Goal: Task Accomplishment & Management: Use online tool/utility

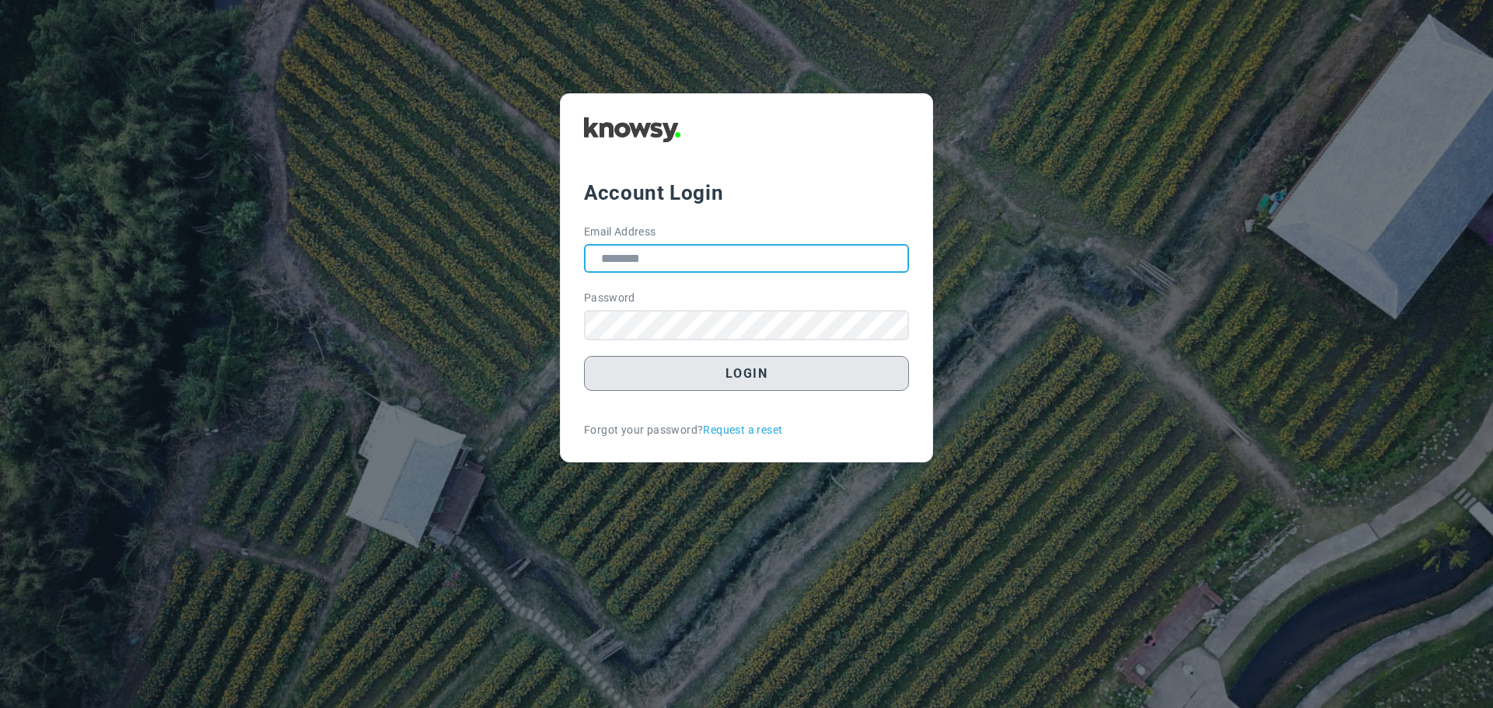
type input "**********"
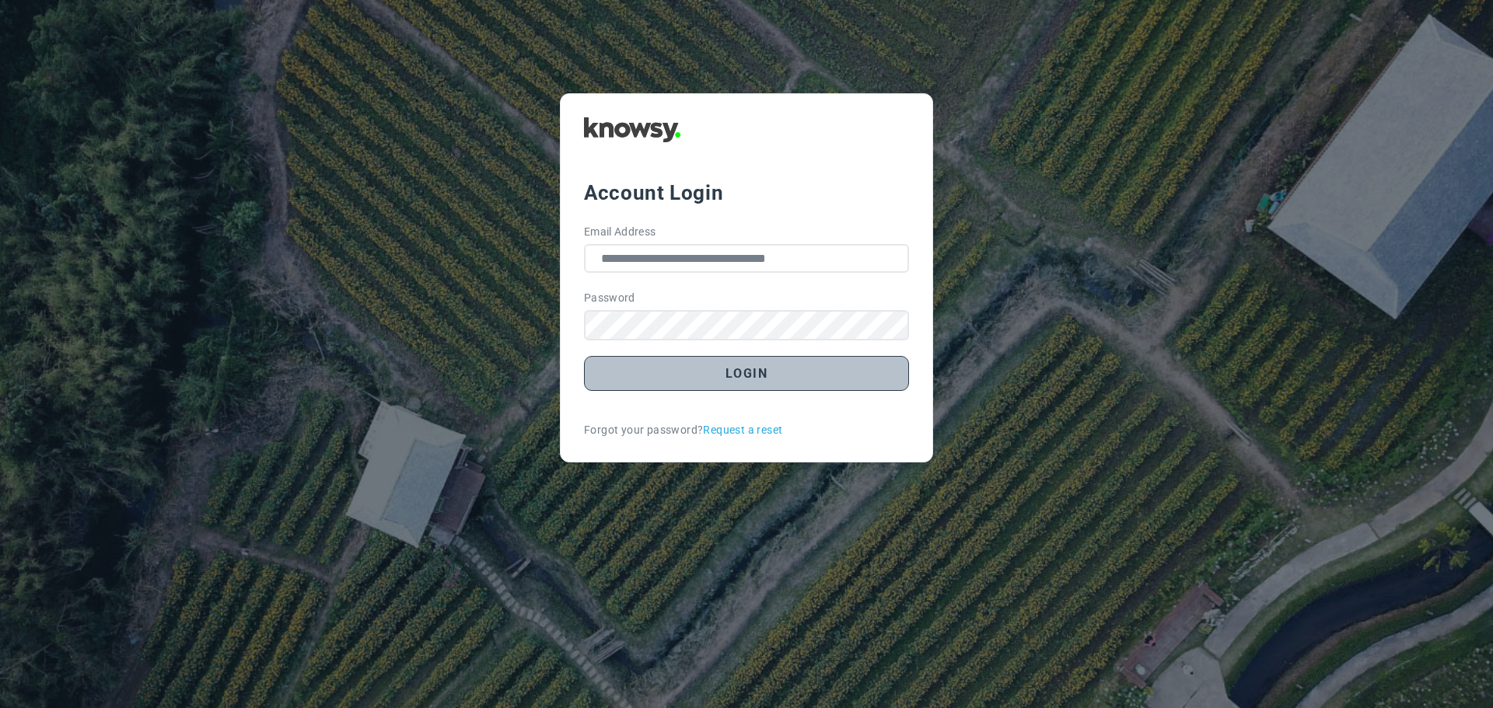
click at [748, 382] on button "Login" at bounding box center [746, 373] width 325 height 35
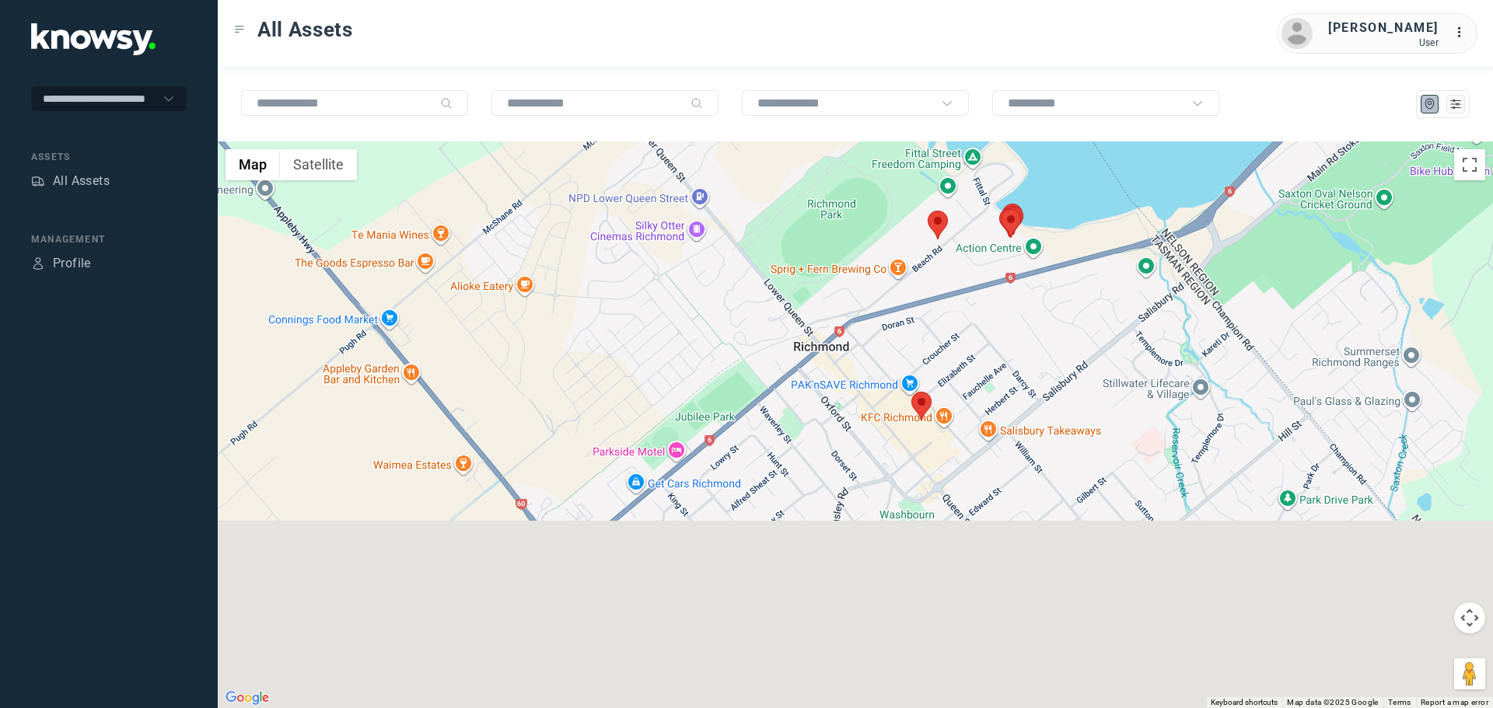
drag, startPoint x: 894, startPoint y: 498, endPoint x: 976, endPoint y: 386, distance: 139.0
click at [976, 386] on div at bounding box center [855, 424] width 1275 height 567
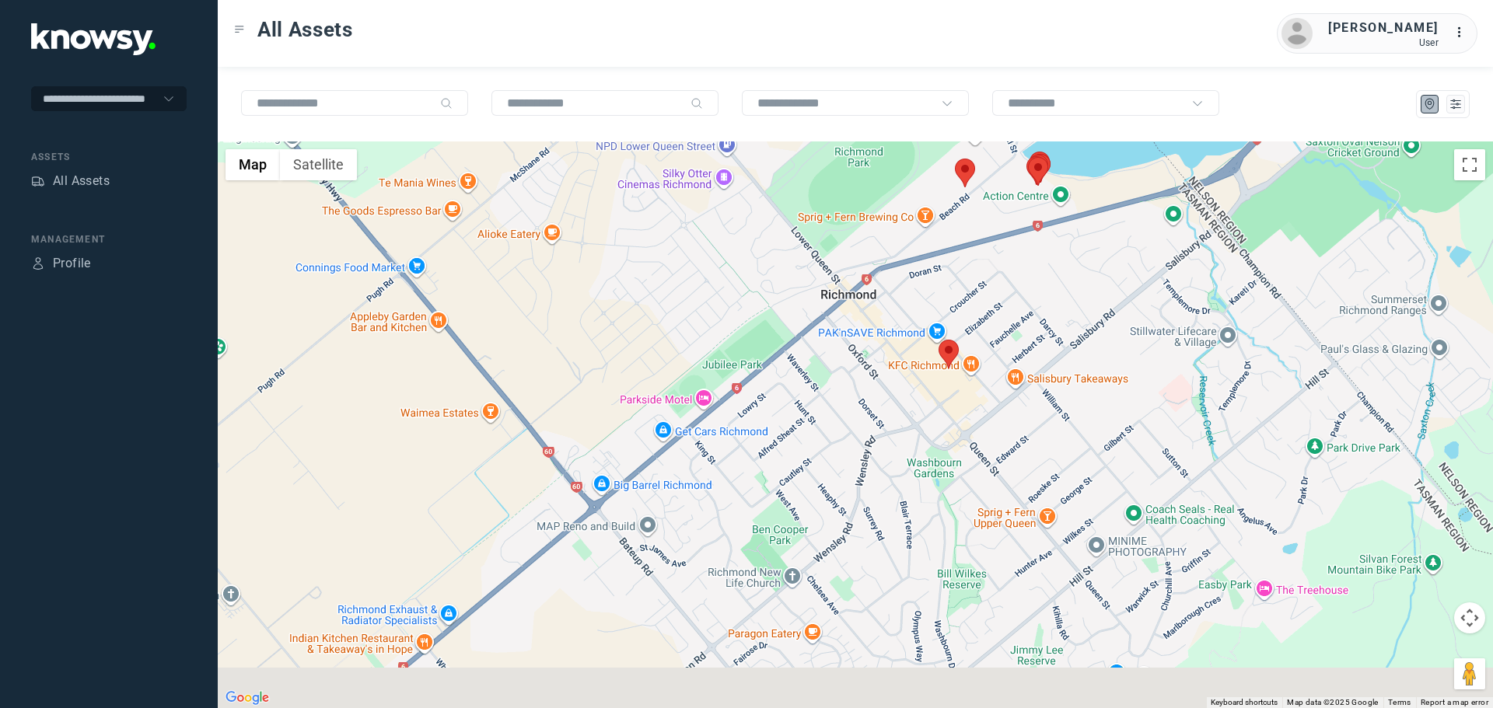
drag, startPoint x: 826, startPoint y: 424, endPoint x: 890, endPoint y: 340, distance: 105.3
click at [890, 340] on div at bounding box center [855, 424] width 1275 height 567
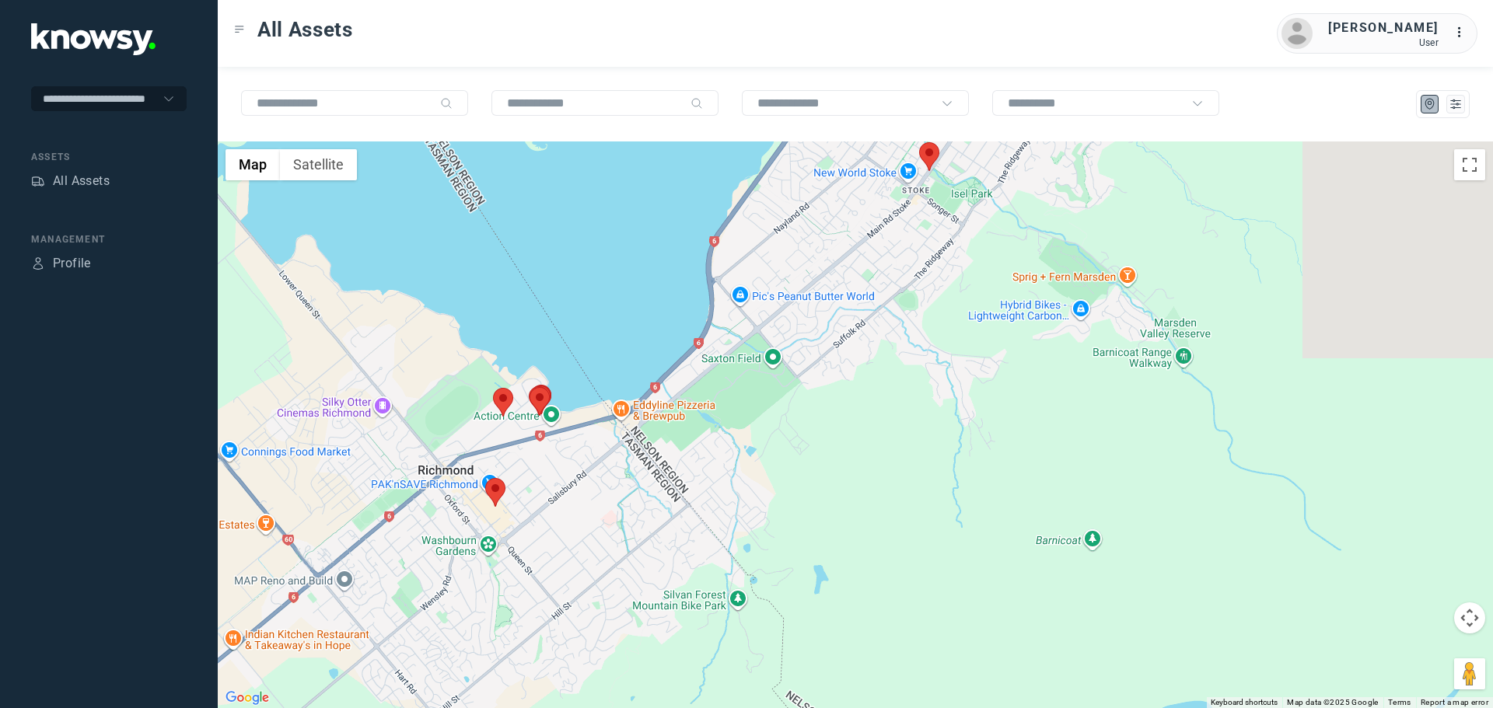
drag, startPoint x: 1098, startPoint y: 417, endPoint x: 634, endPoint y: 581, distance: 491.5
click at [634, 581] on div at bounding box center [855, 424] width 1275 height 567
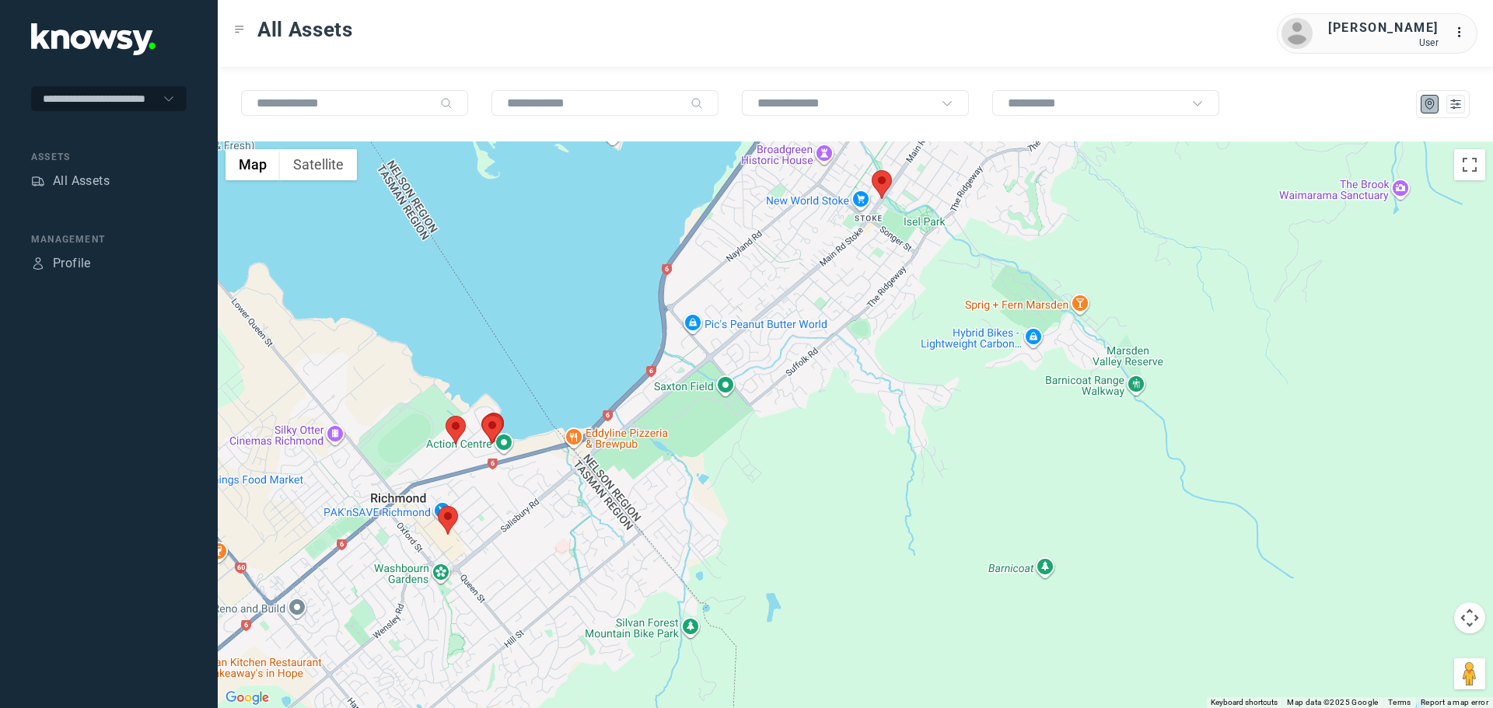
drag, startPoint x: 782, startPoint y: 294, endPoint x: 734, endPoint y: 428, distance: 142.1
click at [734, 428] on div at bounding box center [855, 424] width 1275 height 567
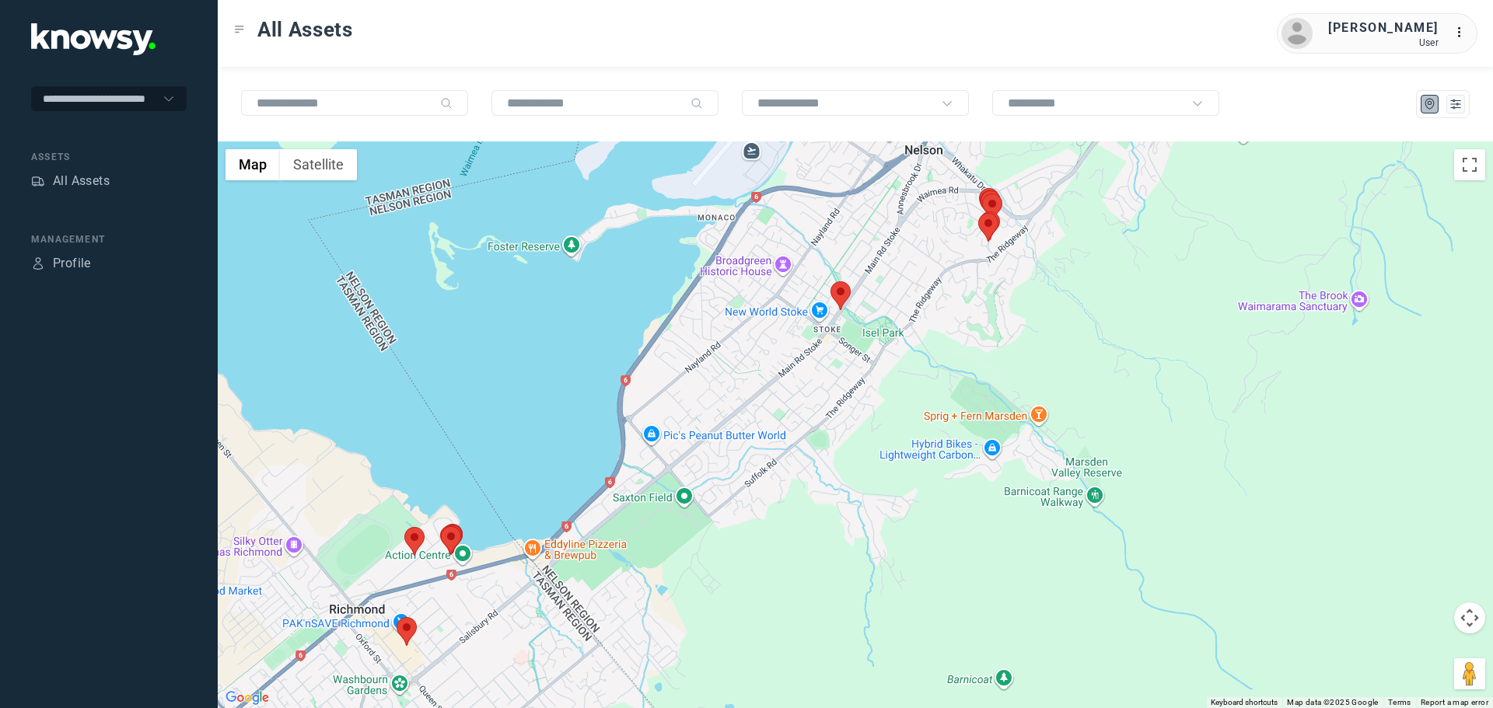
click at [830, 281] on area at bounding box center [830, 281] width 0 height 0
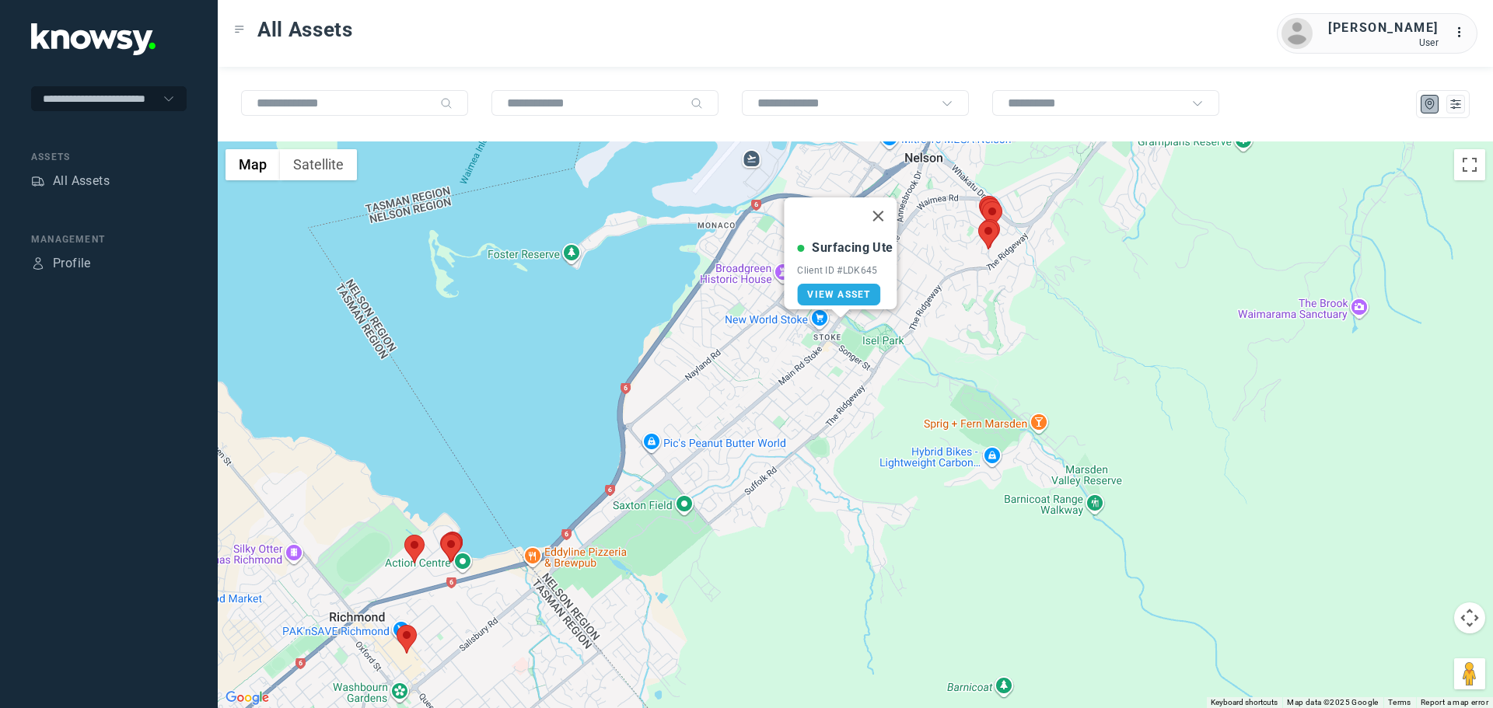
drag, startPoint x: 885, startPoint y: 208, endPoint x: 874, endPoint y: 232, distance: 27.2
click at [885, 208] on button "Close" at bounding box center [878, 215] width 37 height 37
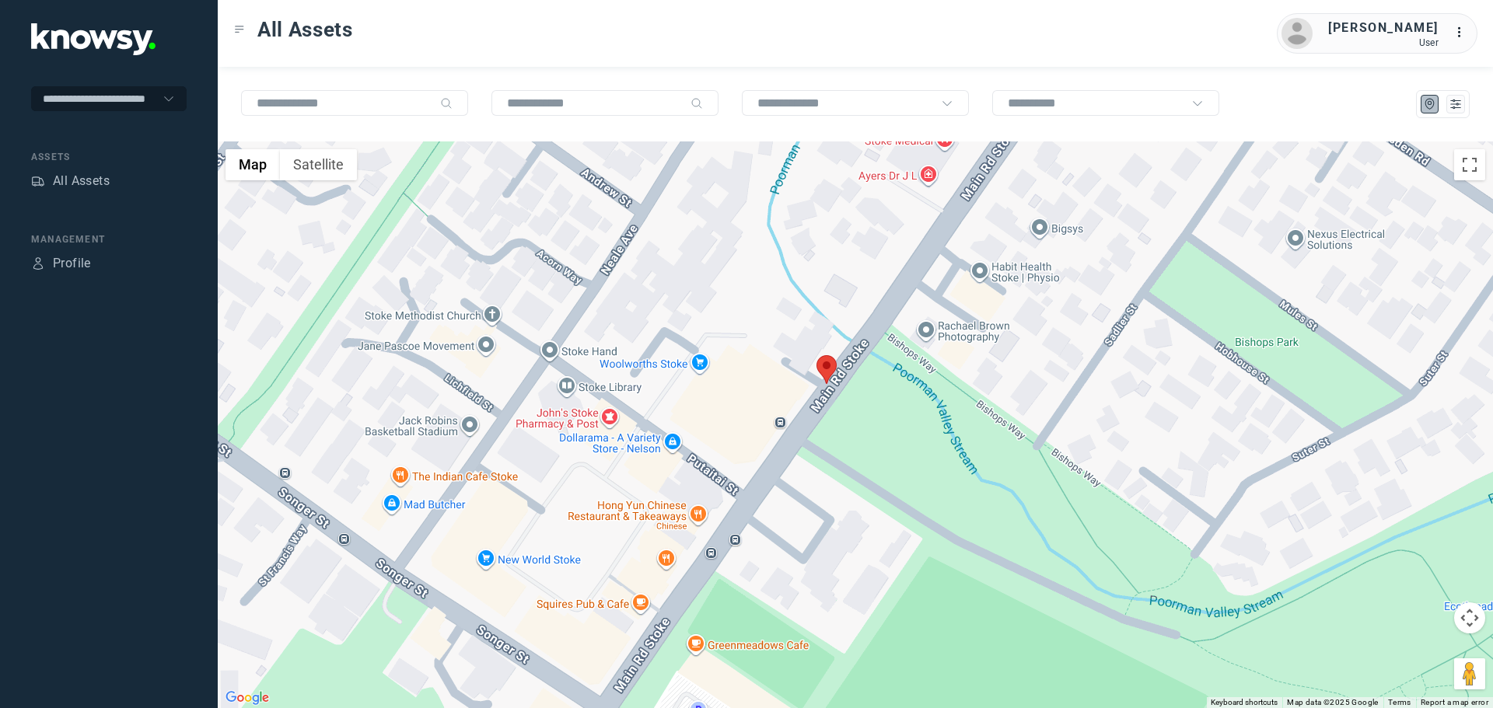
click at [816, 355] on area at bounding box center [816, 355] width 0 height 0
click at [873, 273] on button "Close" at bounding box center [864, 282] width 37 height 37
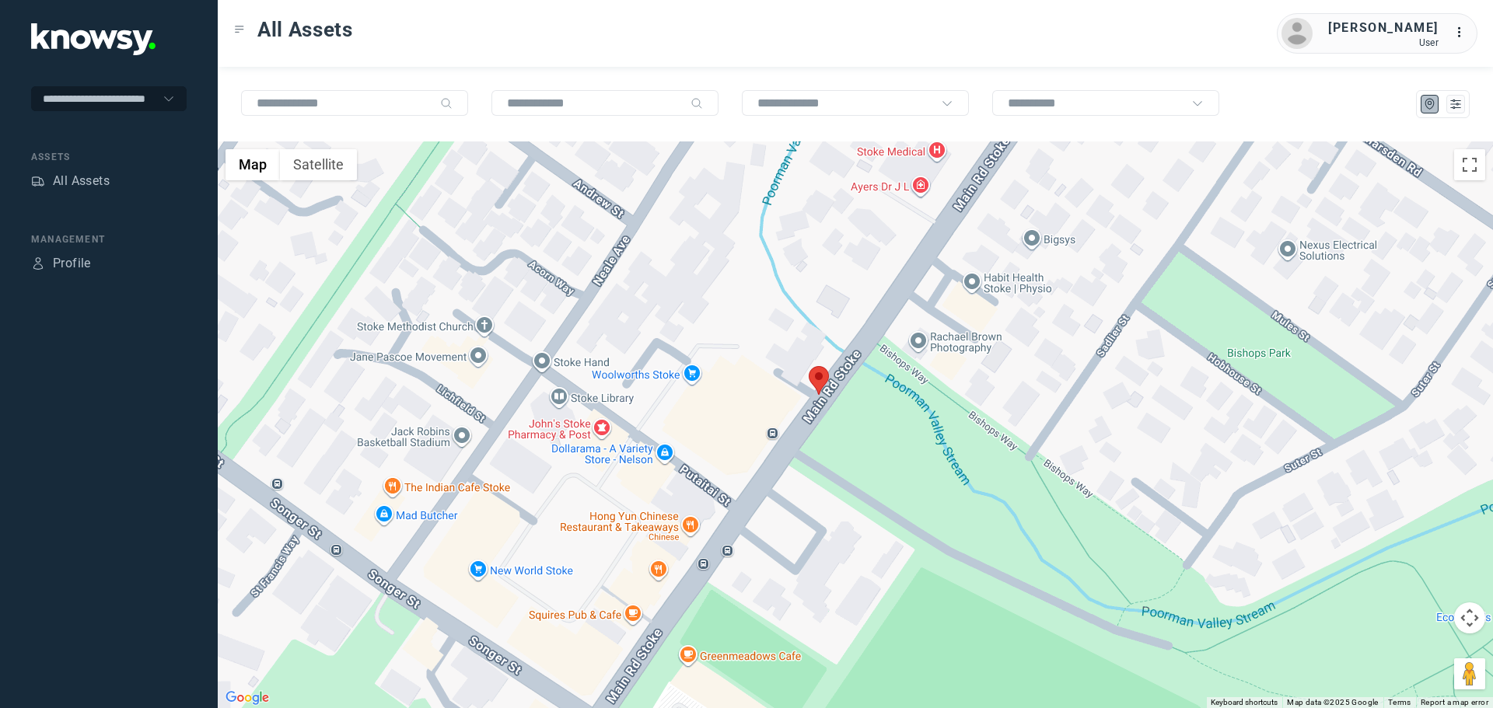
drag, startPoint x: 1027, startPoint y: 331, endPoint x: 718, endPoint y: 628, distance: 428.9
click at [718, 628] on div "To navigate, press the arrow keys." at bounding box center [855, 424] width 1275 height 567
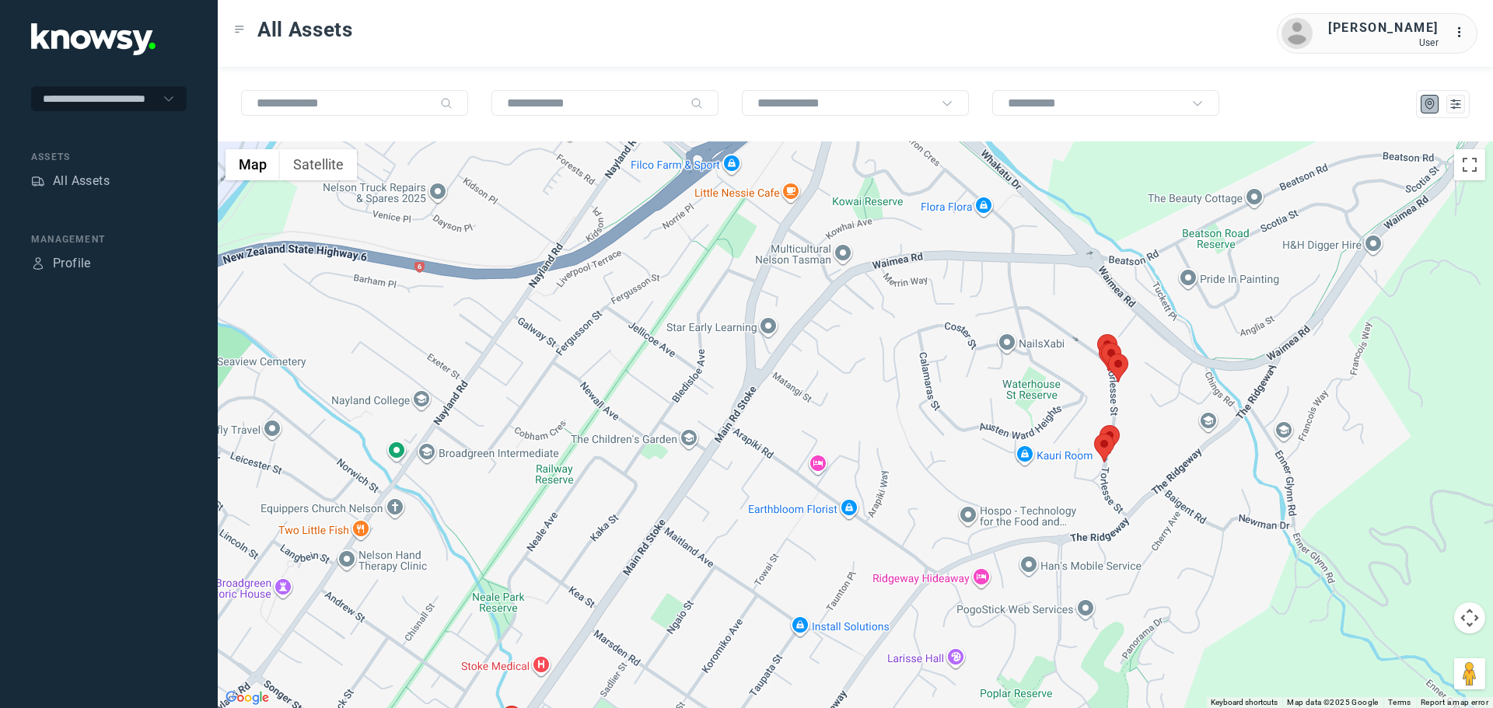
drag, startPoint x: 895, startPoint y: 466, endPoint x: 707, endPoint y: 540, distance: 202.4
click at [704, 546] on div at bounding box center [855, 424] width 1275 height 567
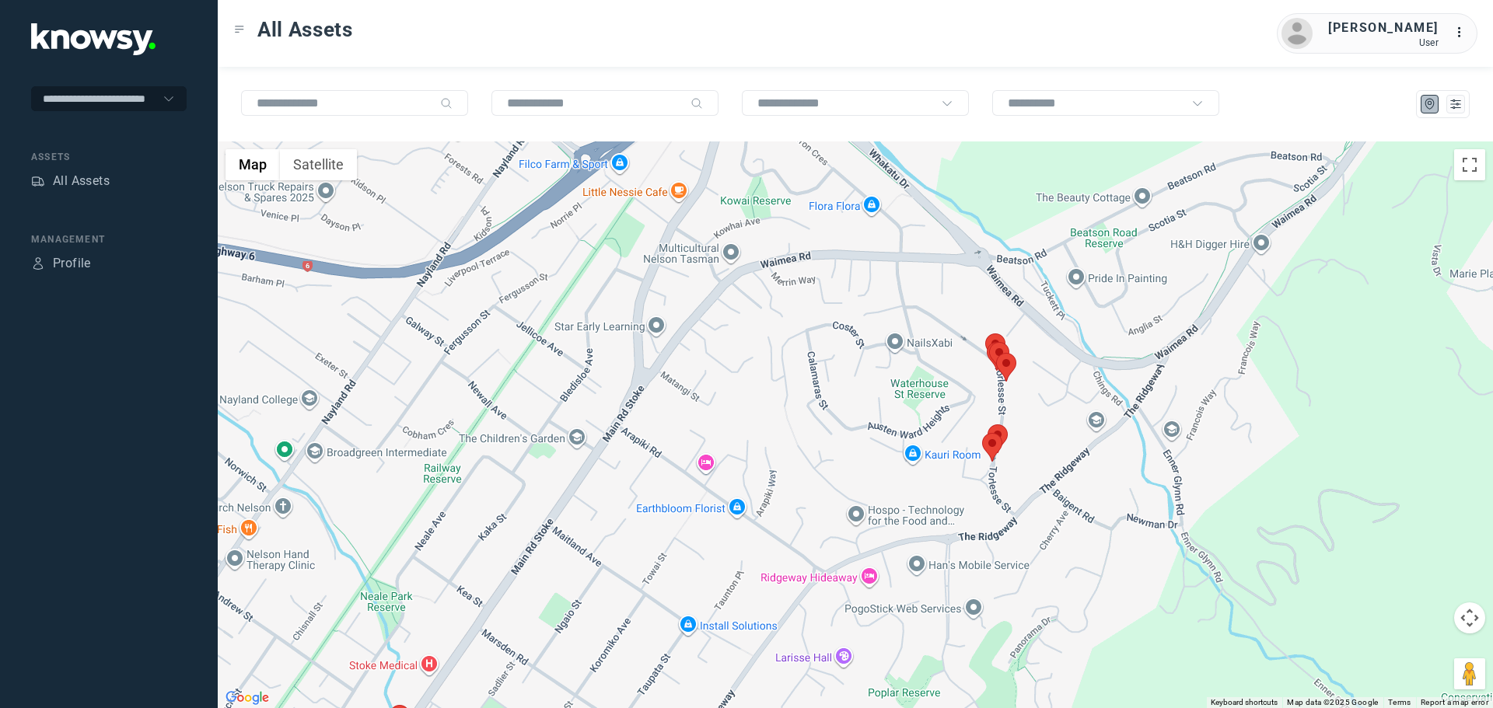
click at [982, 433] on area at bounding box center [982, 433] width 0 height 0
click at [1032, 353] on button "Close" at bounding box center [1023, 359] width 37 height 37
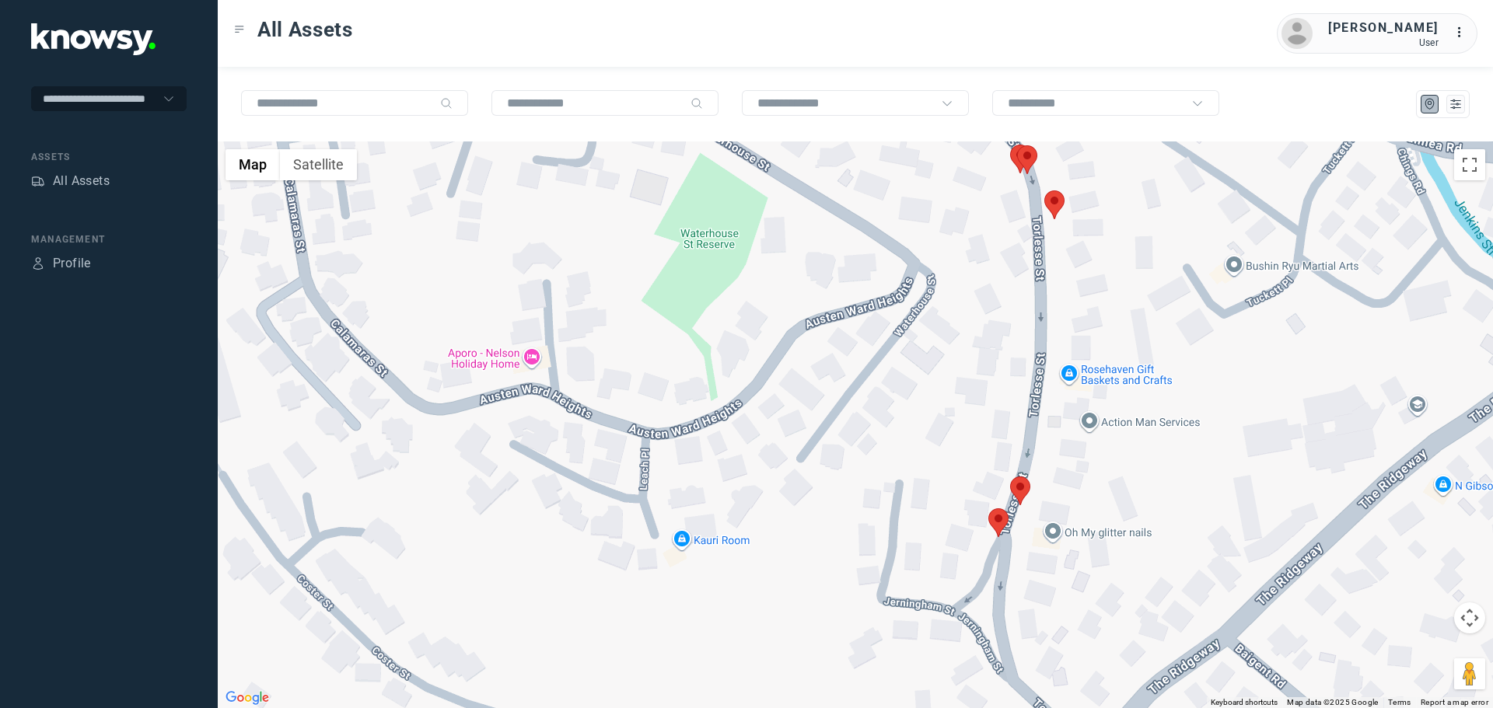
click at [1010, 477] on area at bounding box center [1010, 477] width 0 height 0
click at [1056, 394] on button "Close" at bounding box center [1066, 403] width 37 height 37
click at [1044, 190] on area at bounding box center [1044, 190] width 0 height 0
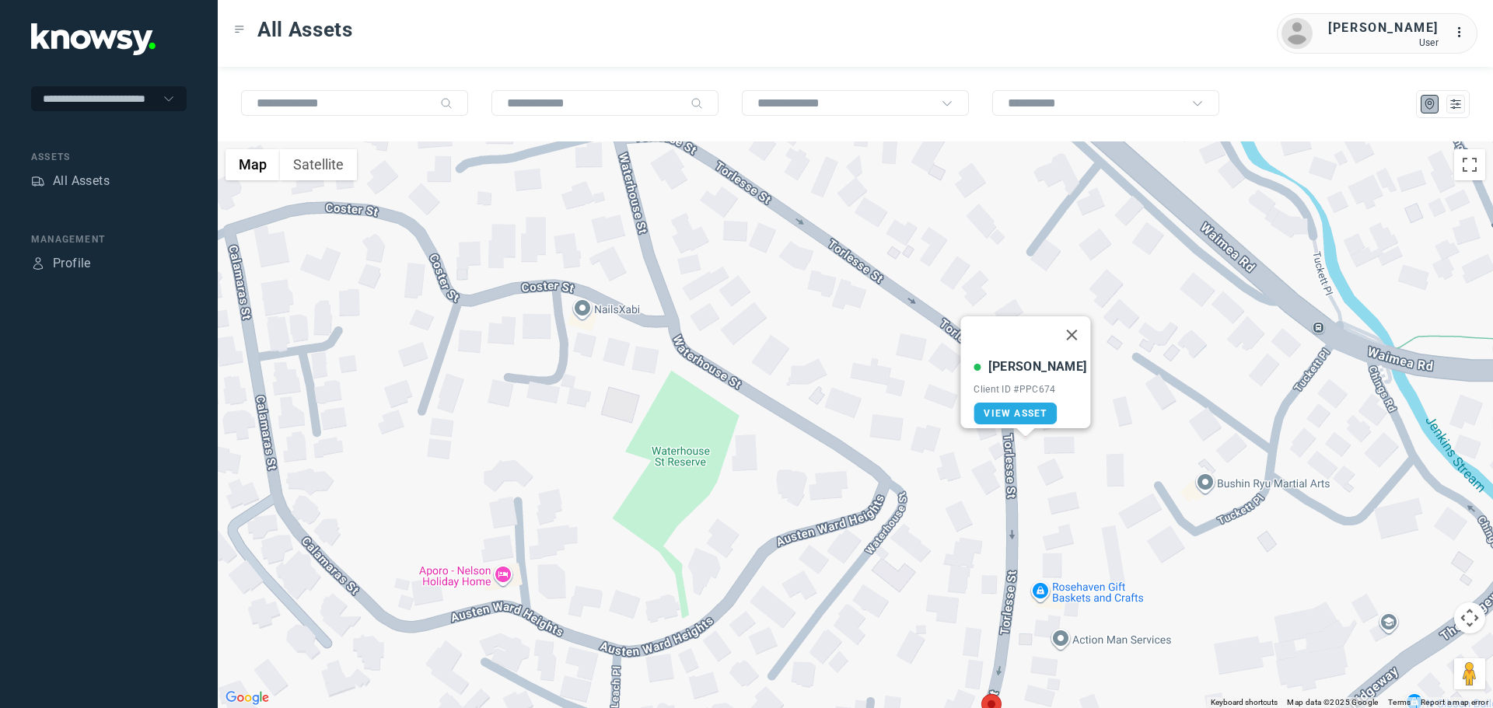
drag, startPoint x: 954, startPoint y: 342, endPoint x: 938, endPoint y: 407, distance: 66.6
click at [938, 407] on div "[PERSON_NAME] Client ID #PPC674 View Asset" at bounding box center [855, 424] width 1275 height 567
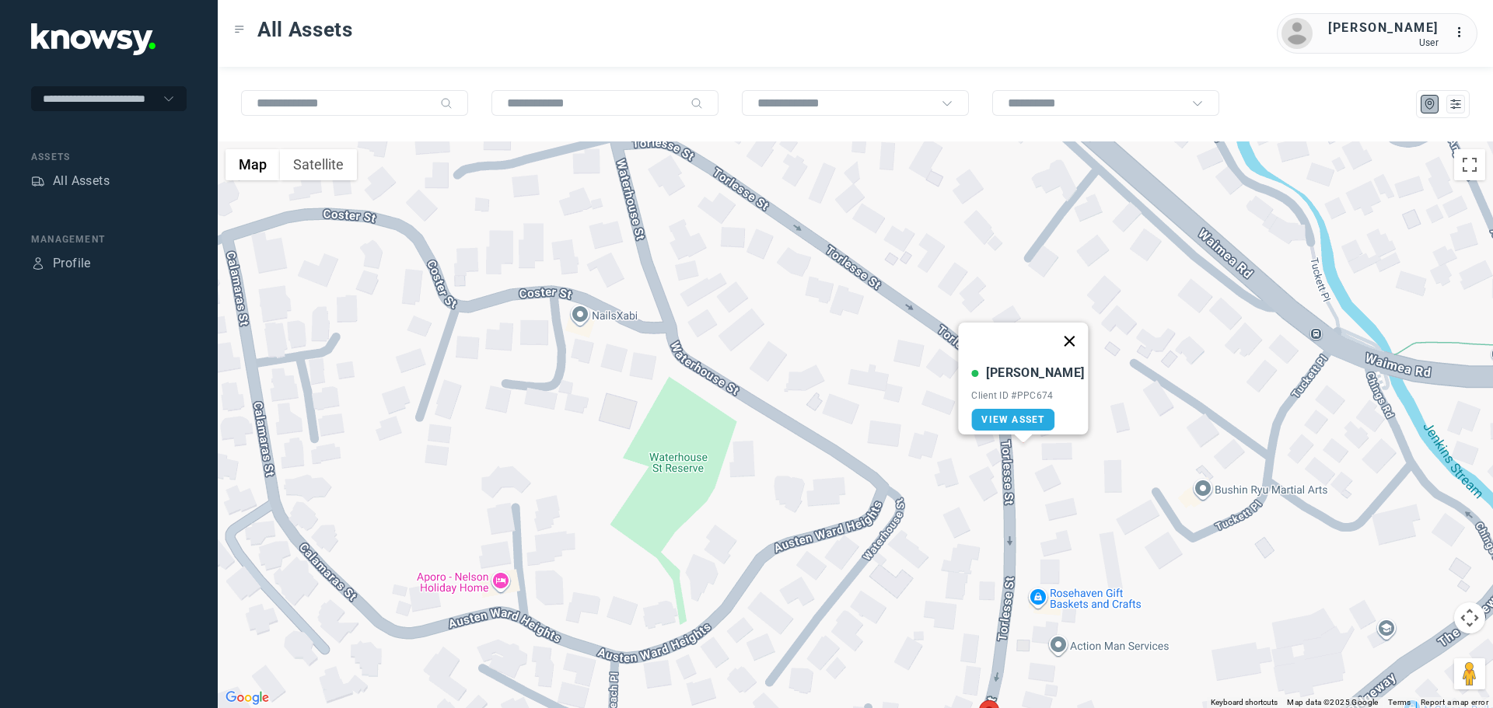
click at [1068, 331] on button "Close" at bounding box center [1069, 341] width 37 height 37
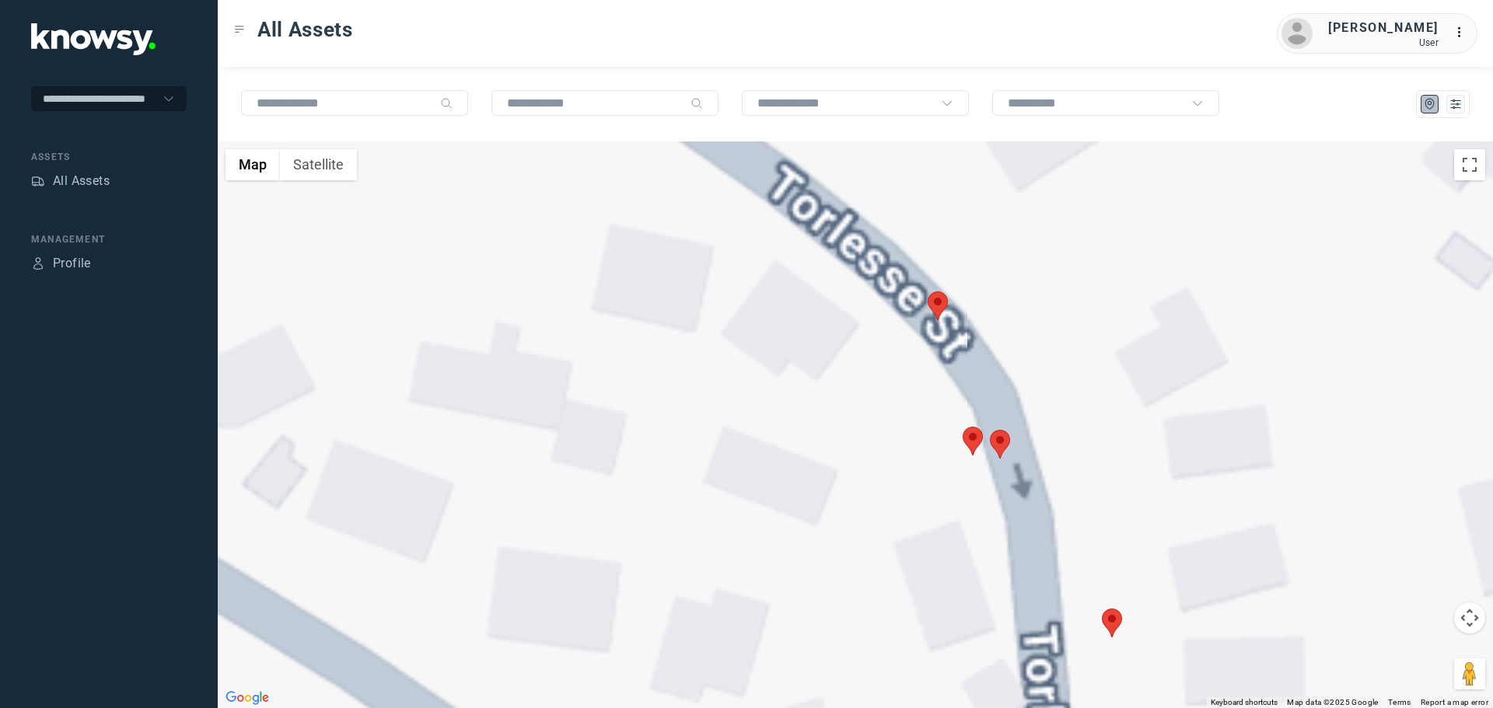
click at [990, 430] on area at bounding box center [990, 430] width 0 height 0
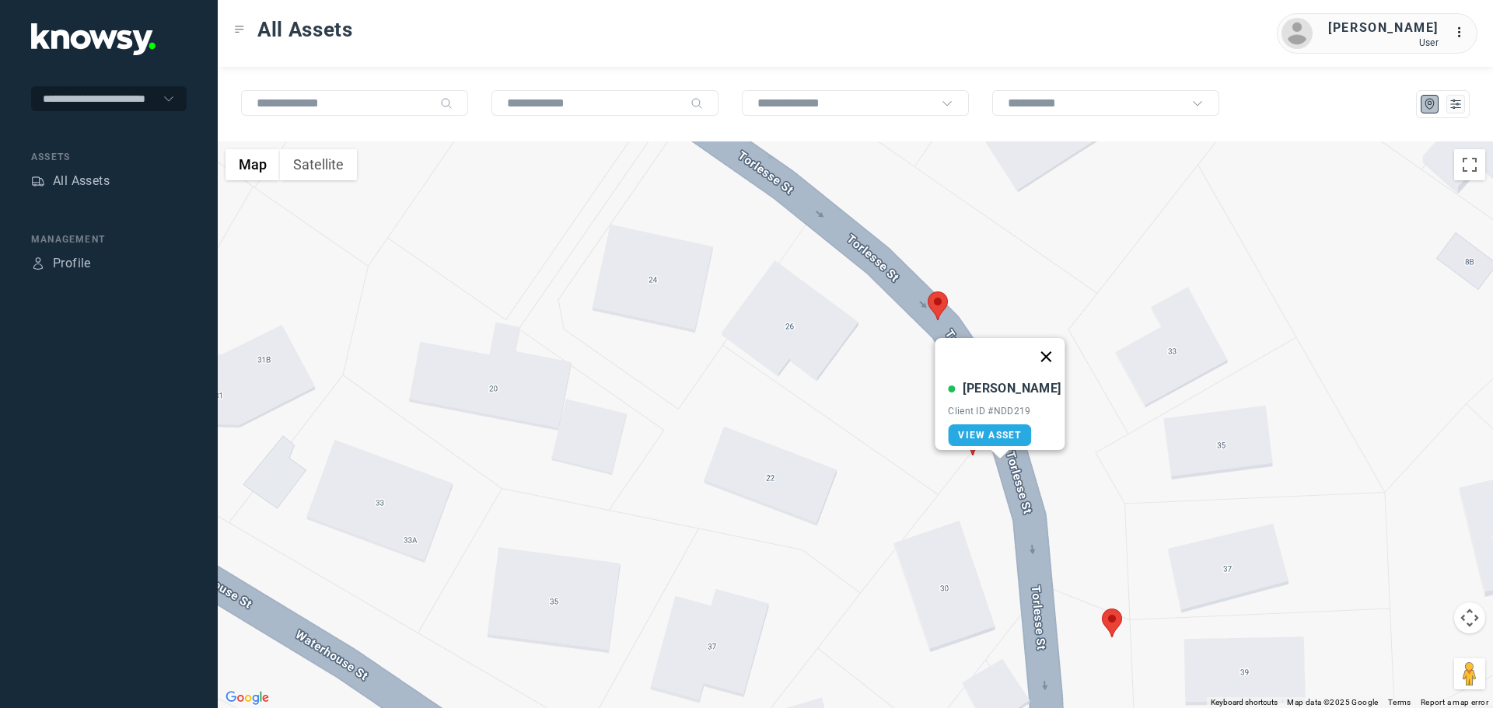
click at [1042, 340] on button "Close" at bounding box center [1046, 356] width 37 height 37
click at [962, 427] on area at bounding box center [962, 427] width 0 height 0
click at [1007, 349] on button "Close" at bounding box center [1019, 353] width 37 height 37
click at [927, 292] on area at bounding box center [927, 292] width 0 height 0
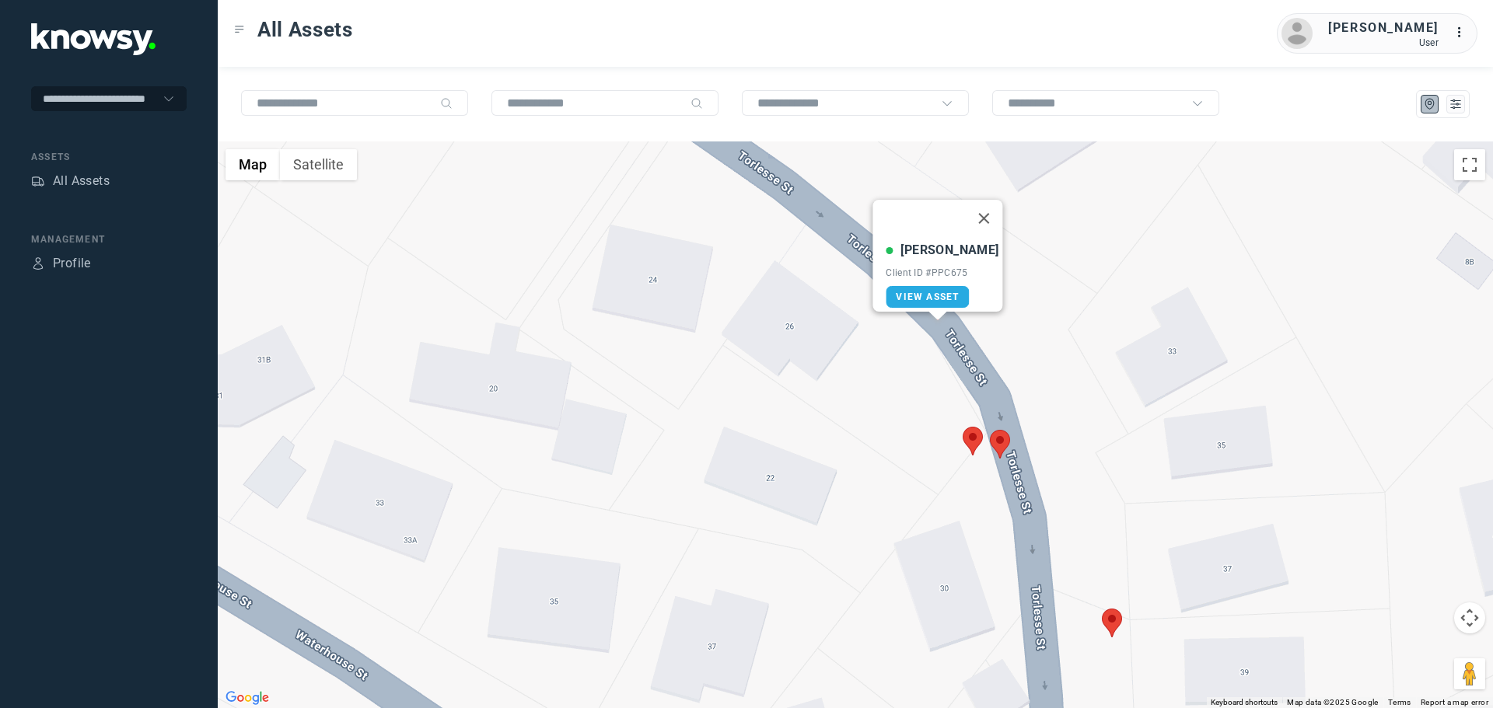
drag, startPoint x: 975, startPoint y: 206, endPoint x: 955, endPoint y: 233, distance: 33.4
click at [975, 205] on button "Close" at bounding box center [984, 218] width 37 height 37
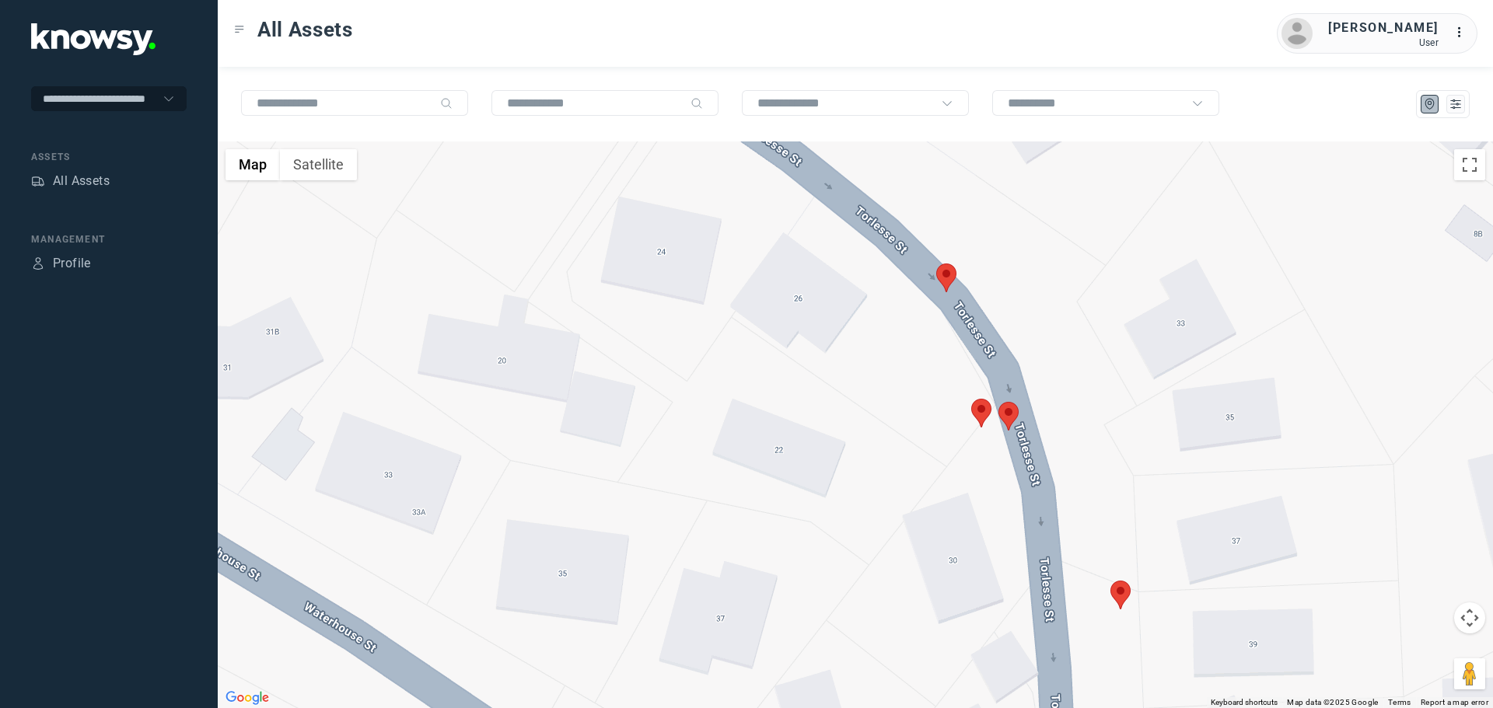
drag, startPoint x: 763, startPoint y: 484, endPoint x: 838, endPoint y: 350, distance: 153.5
click at [838, 350] on div "To navigate, press the arrow keys." at bounding box center [855, 424] width 1275 height 567
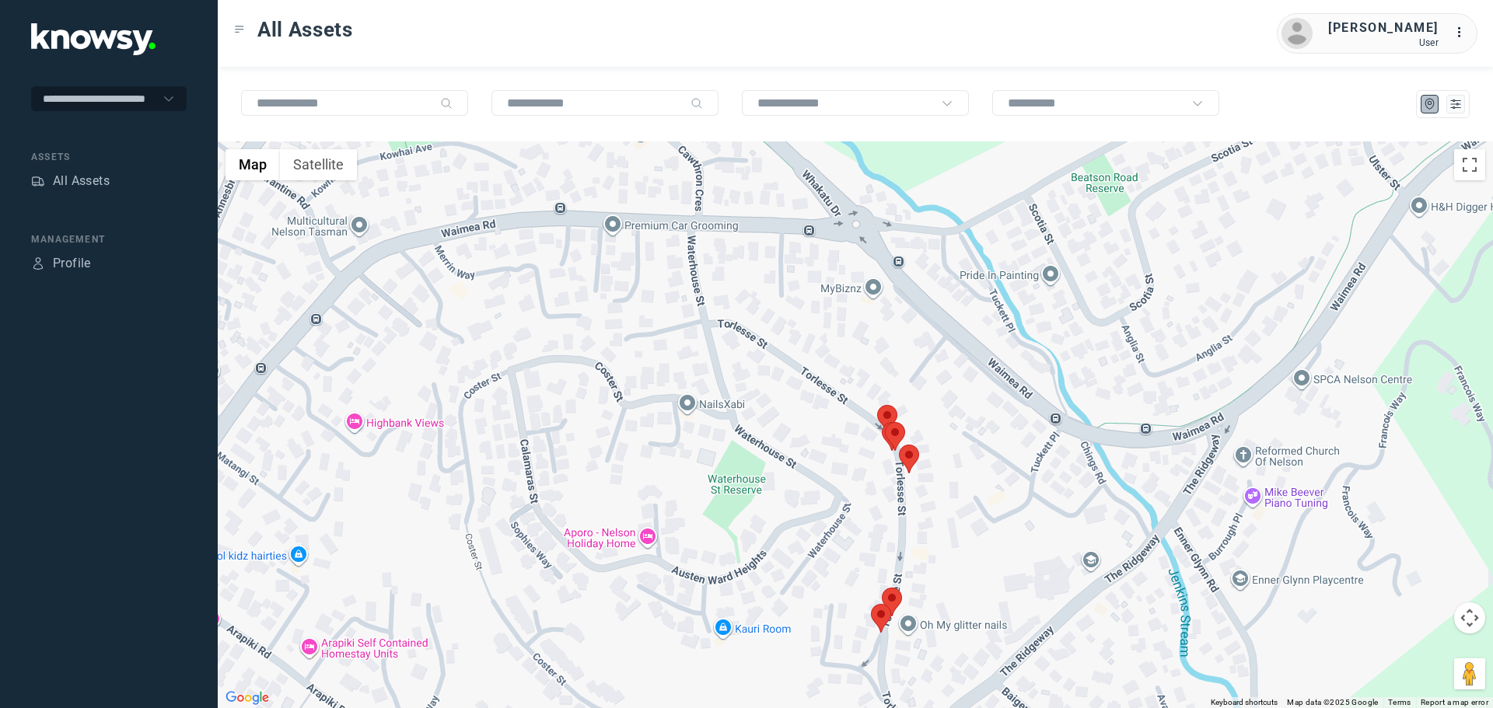
drag, startPoint x: 606, startPoint y: 597, endPoint x: 774, endPoint y: 346, distance: 301.6
click at [774, 346] on div at bounding box center [855, 424] width 1275 height 567
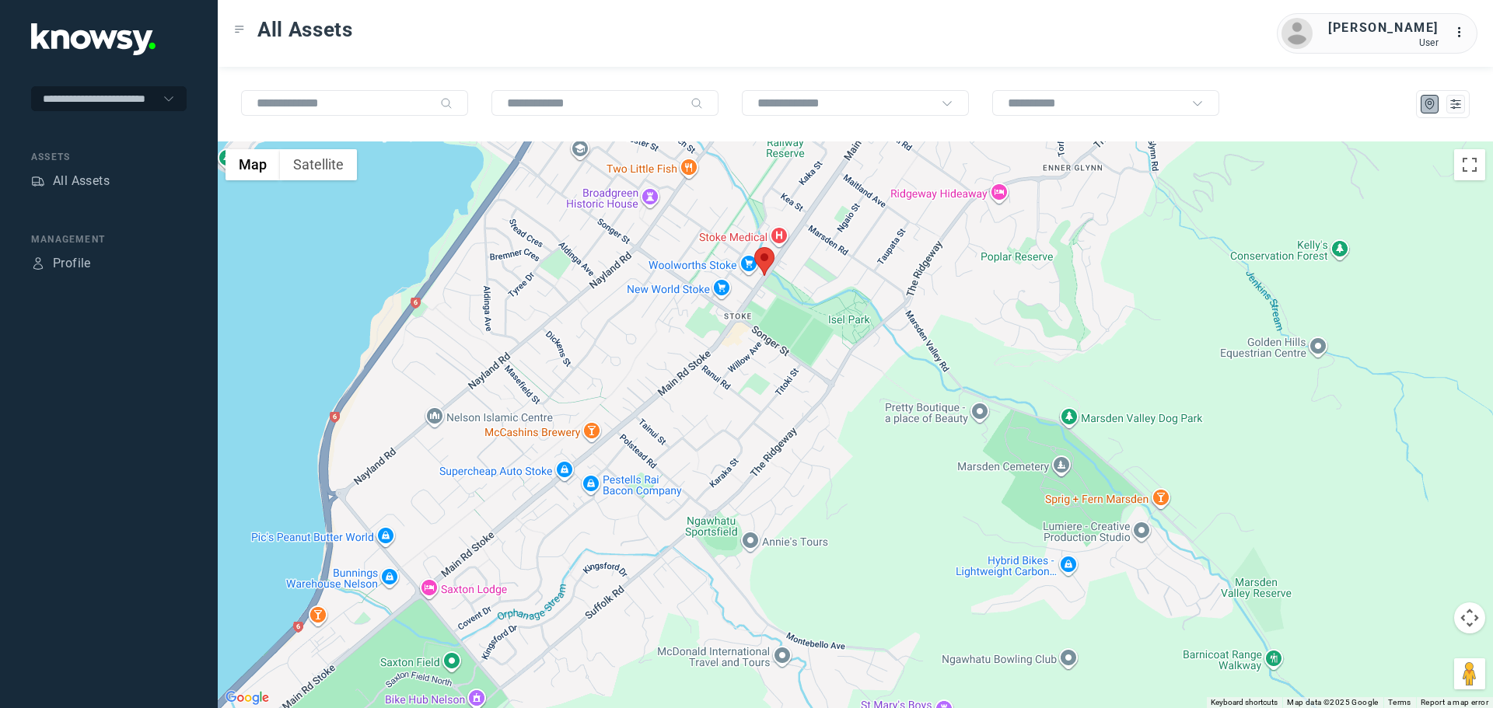
drag, startPoint x: 670, startPoint y: 600, endPoint x: 862, endPoint y: 338, distance: 324.8
click at [862, 338] on div at bounding box center [855, 424] width 1275 height 567
drag, startPoint x: 724, startPoint y: 456, endPoint x: 970, endPoint y: 201, distance: 354.6
click at [982, 183] on div at bounding box center [855, 424] width 1275 height 567
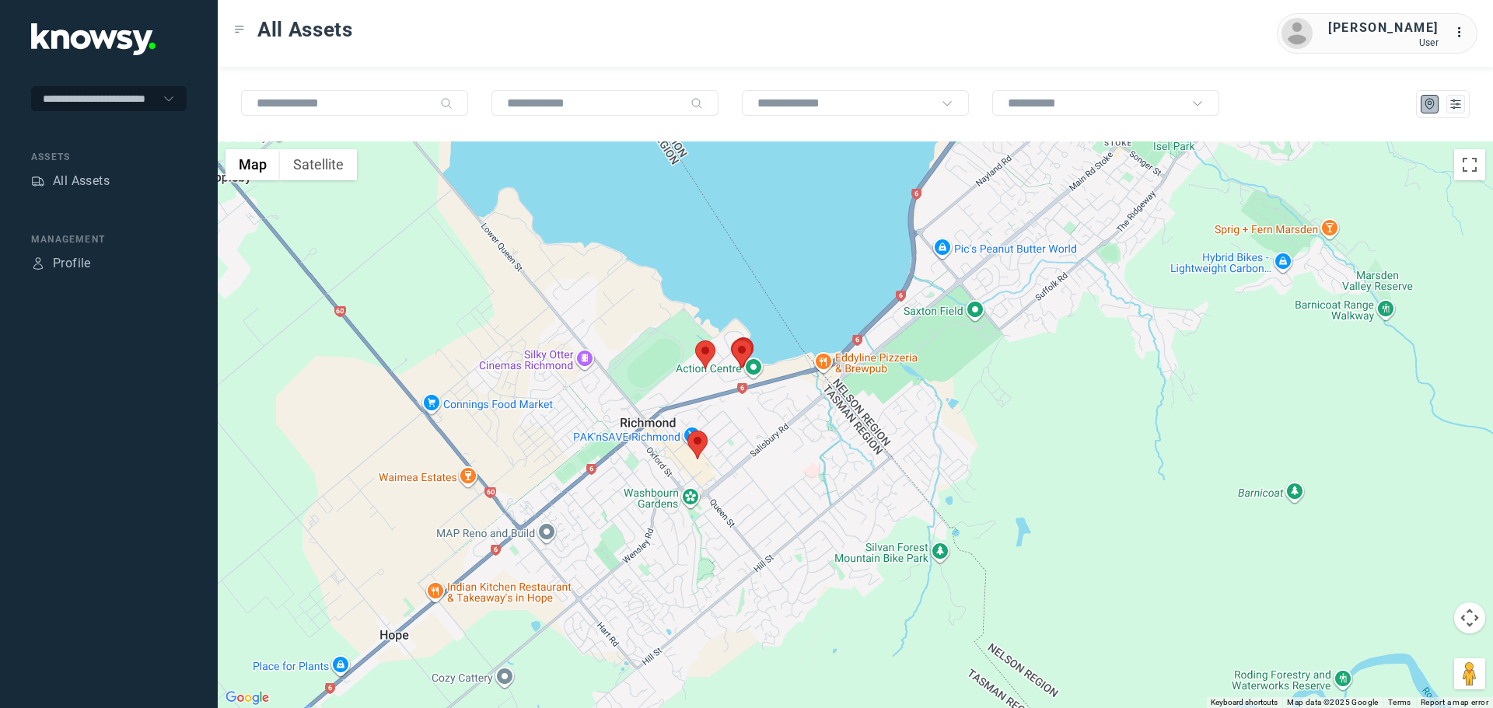
drag, startPoint x: 831, startPoint y: 358, endPoint x: 805, endPoint y: 466, distance: 111.1
click at [805, 466] on div at bounding box center [855, 424] width 1275 height 567
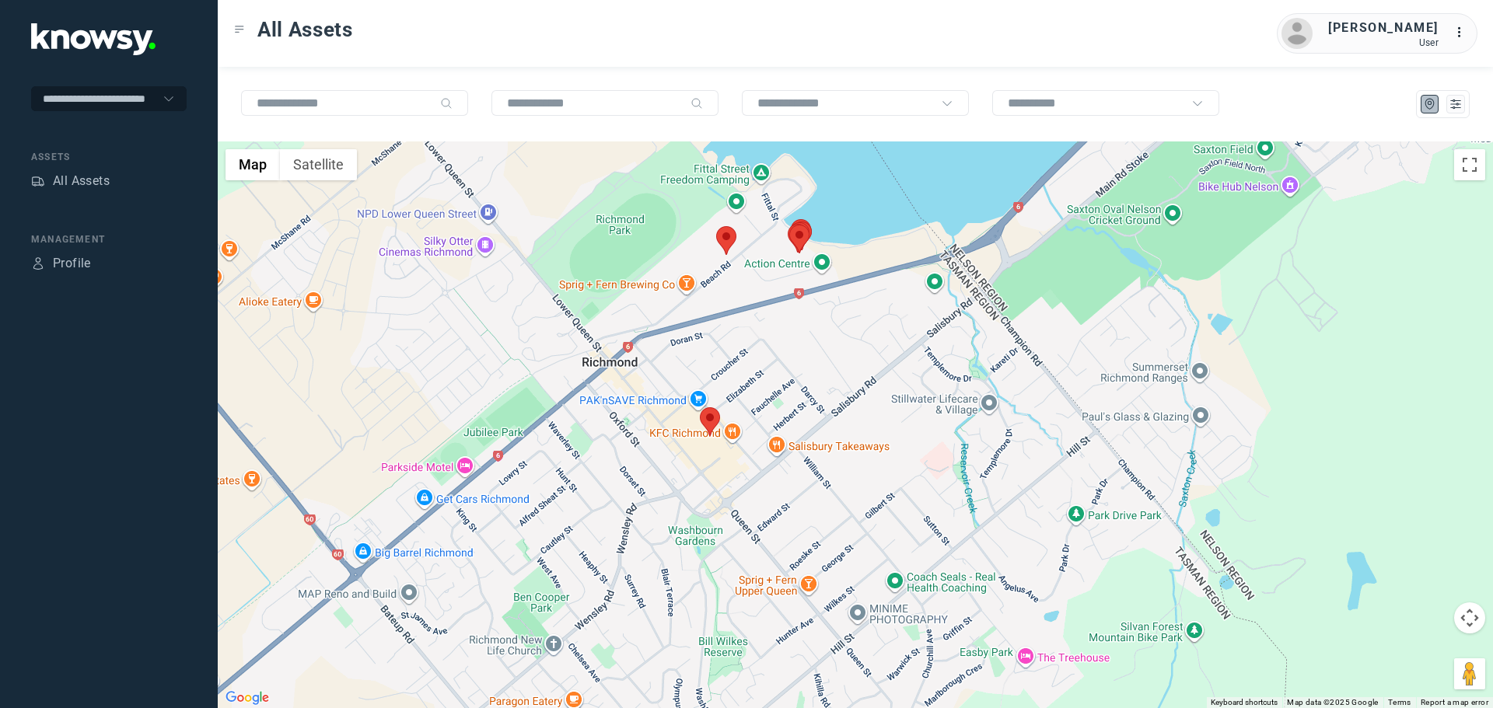
drag, startPoint x: 748, startPoint y: 414, endPoint x: 753, endPoint y: 399, distance: 16.2
click at [754, 396] on div at bounding box center [855, 424] width 1275 height 567
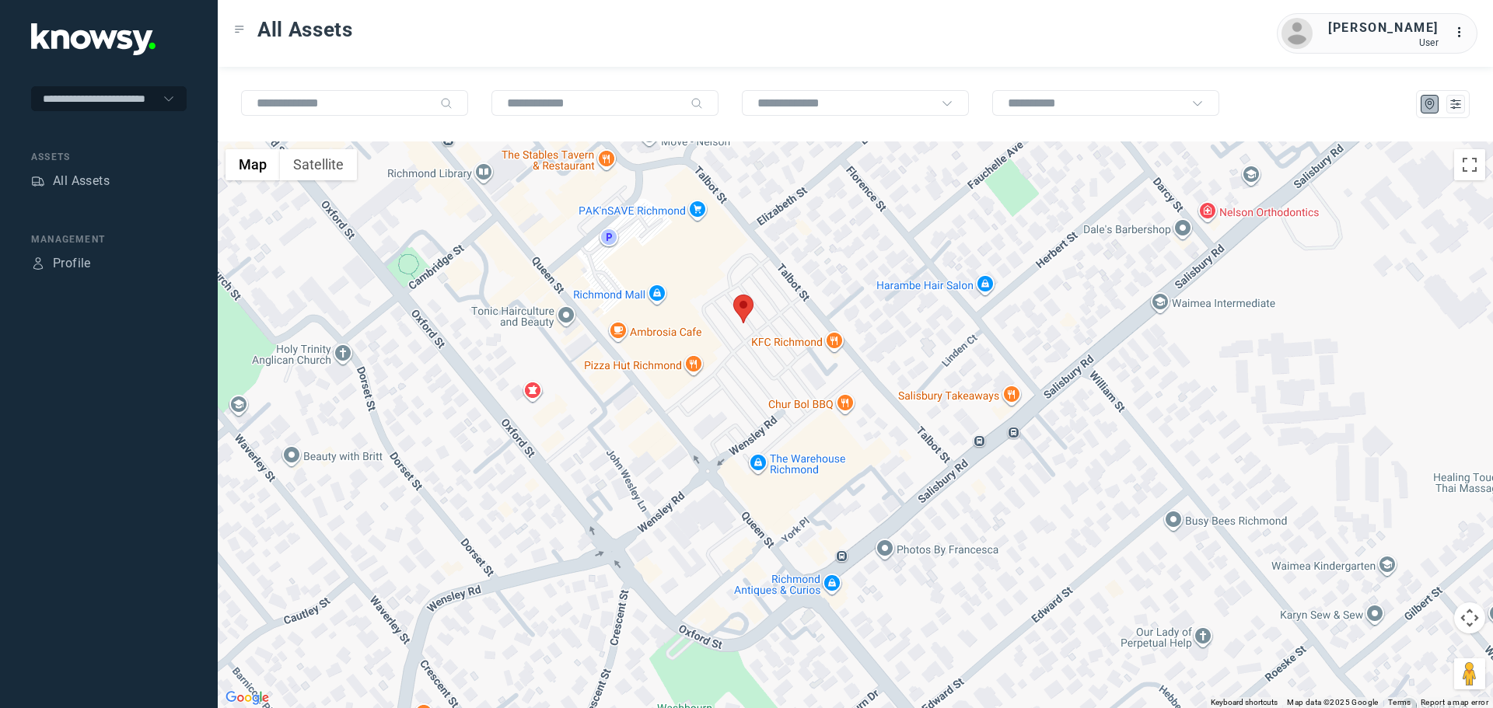
drag, startPoint x: 719, startPoint y: 371, endPoint x: 717, endPoint y: 393, distance: 22.7
click at [717, 393] on div at bounding box center [855, 424] width 1275 height 567
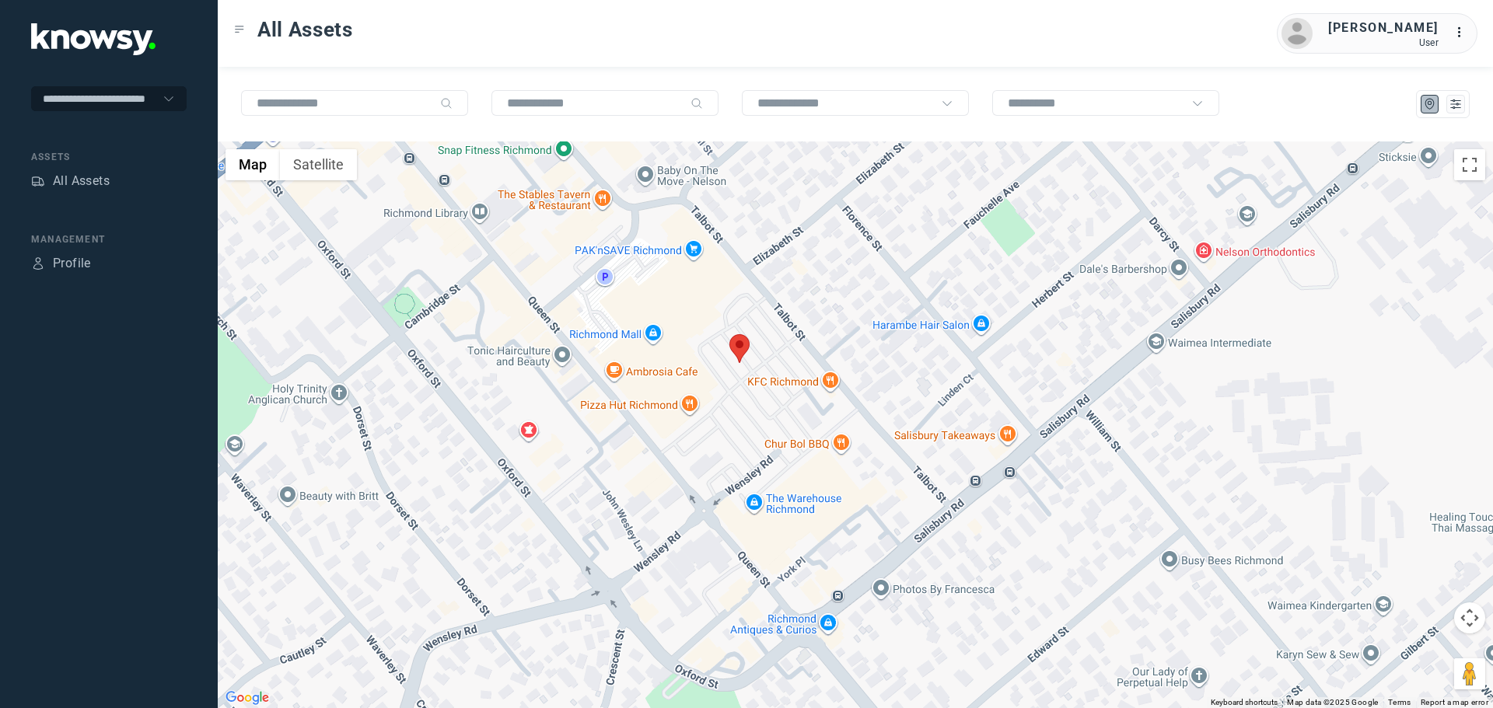
click at [729, 334] on area at bounding box center [729, 334] width 0 height 0
click at [778, 243] on button "Close" at bounding box center [785, 261] width 37 height 37
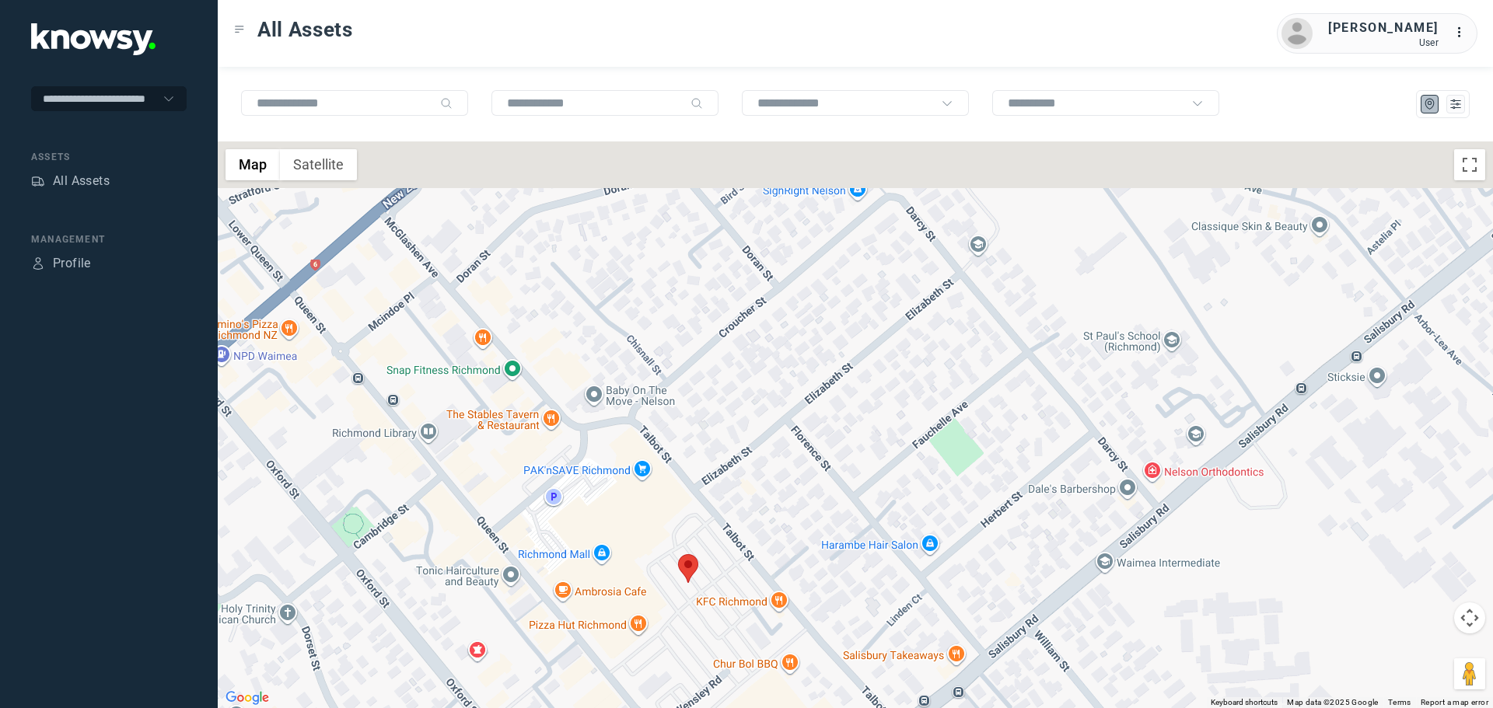
drag, startPoint x: 689, startPoint y: 439, endPoint x: 671, endPoint y: 529, distance: 91.2
click at [672, 529] on div "To navigate, press the arrow keys." at bounding box center [855, 424] width 1275 height 567
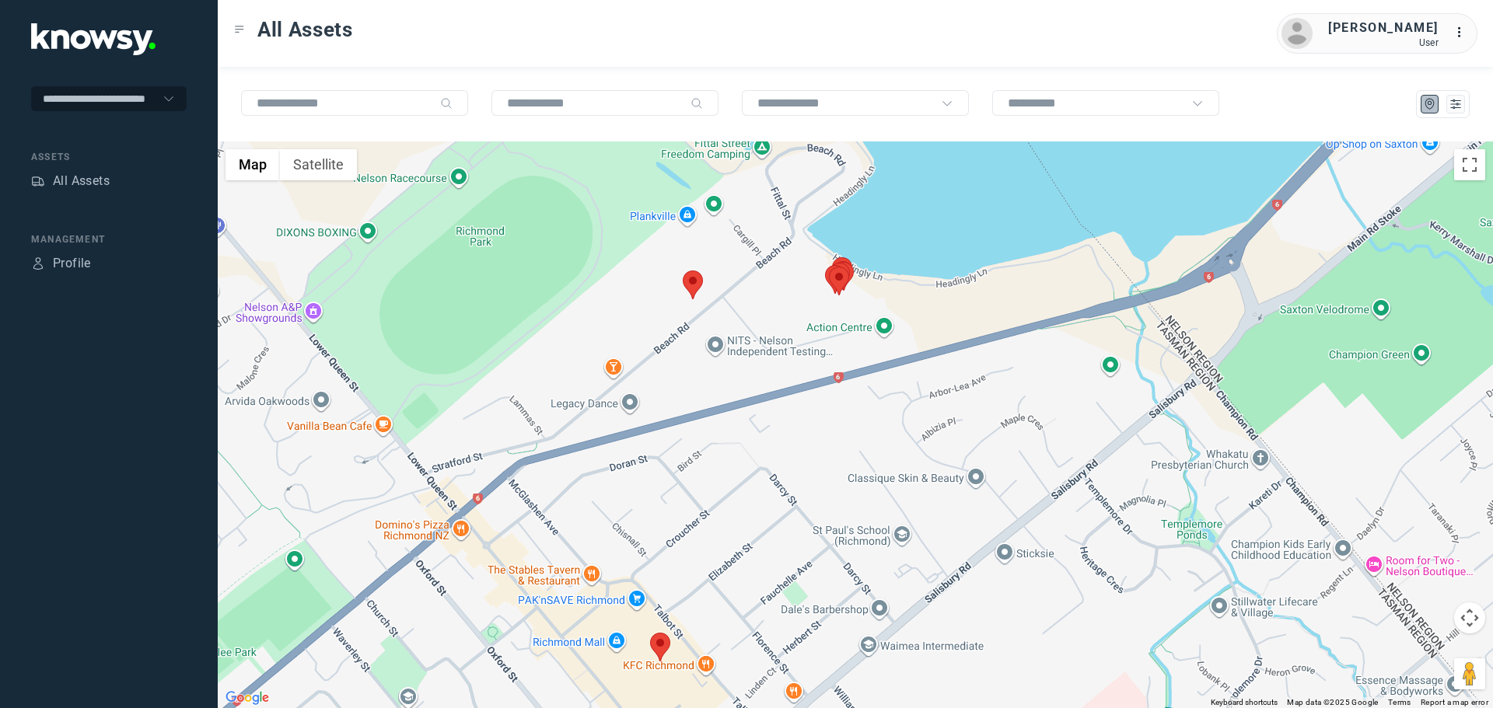
drag, startPoint x: 736, startPoint y: 343, endPoint x: 729, endPoint y: 448, distance: 105.2
click at [729, 448] on div at bounding box center [855, 424] width 1275 height 567
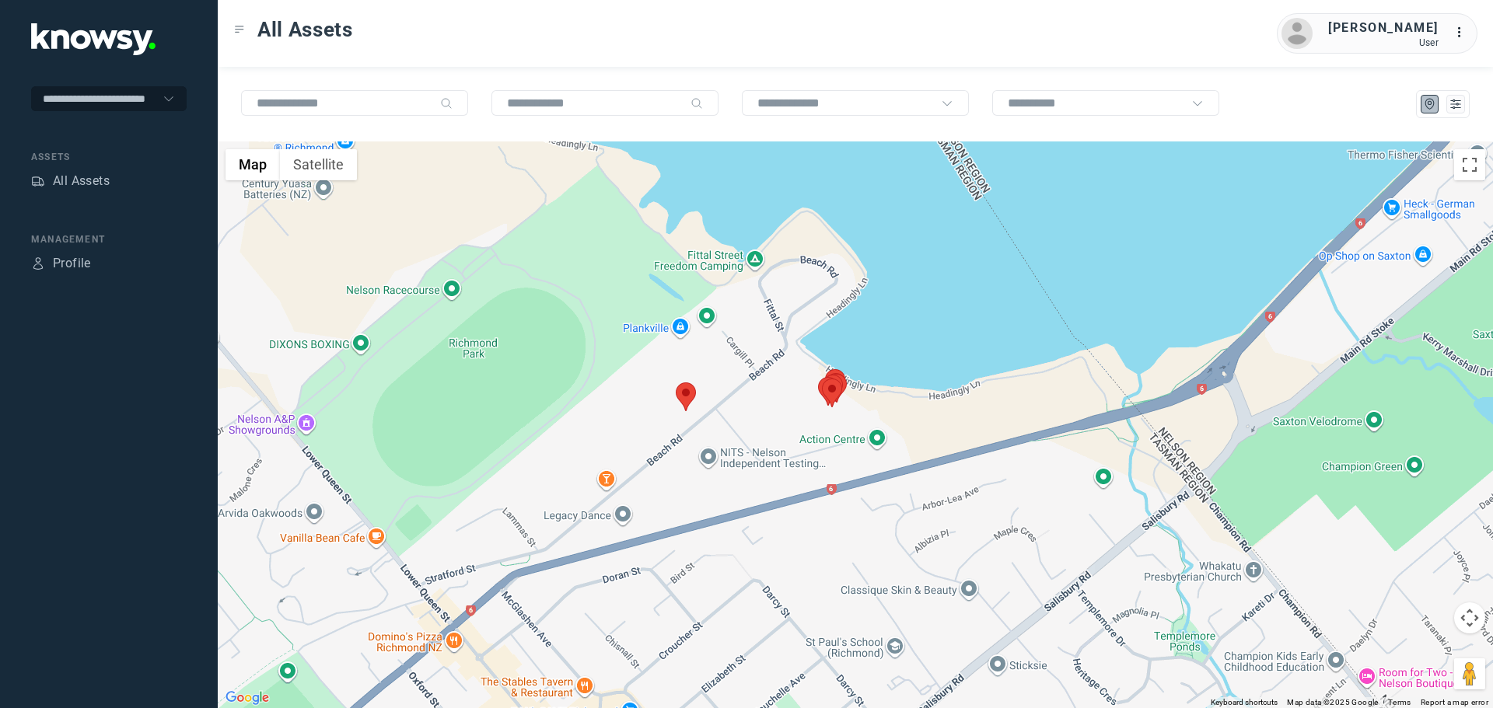
click at [676, 382] on area at bounding box center [676, 382] width 0 height 0
click at [726, 298] on button "Close" at bounding box center [720, 309] width 37 height 37
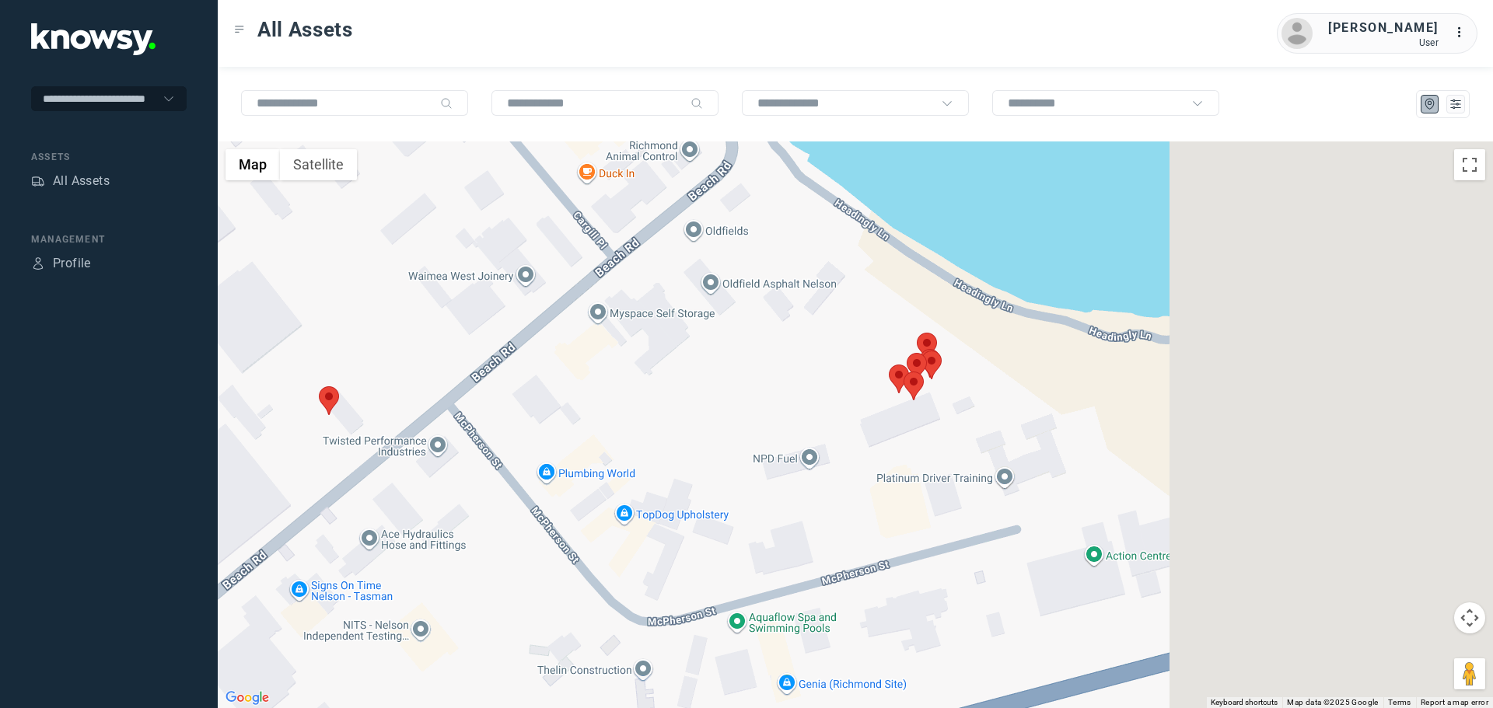
drag, startPoint x: 529, startPoint y: 492, endPoint x: 343, endPoint y: 492, distance: 185.8
click at [340, 492] on div at bounding box center [855, 424] width 1275 height 567
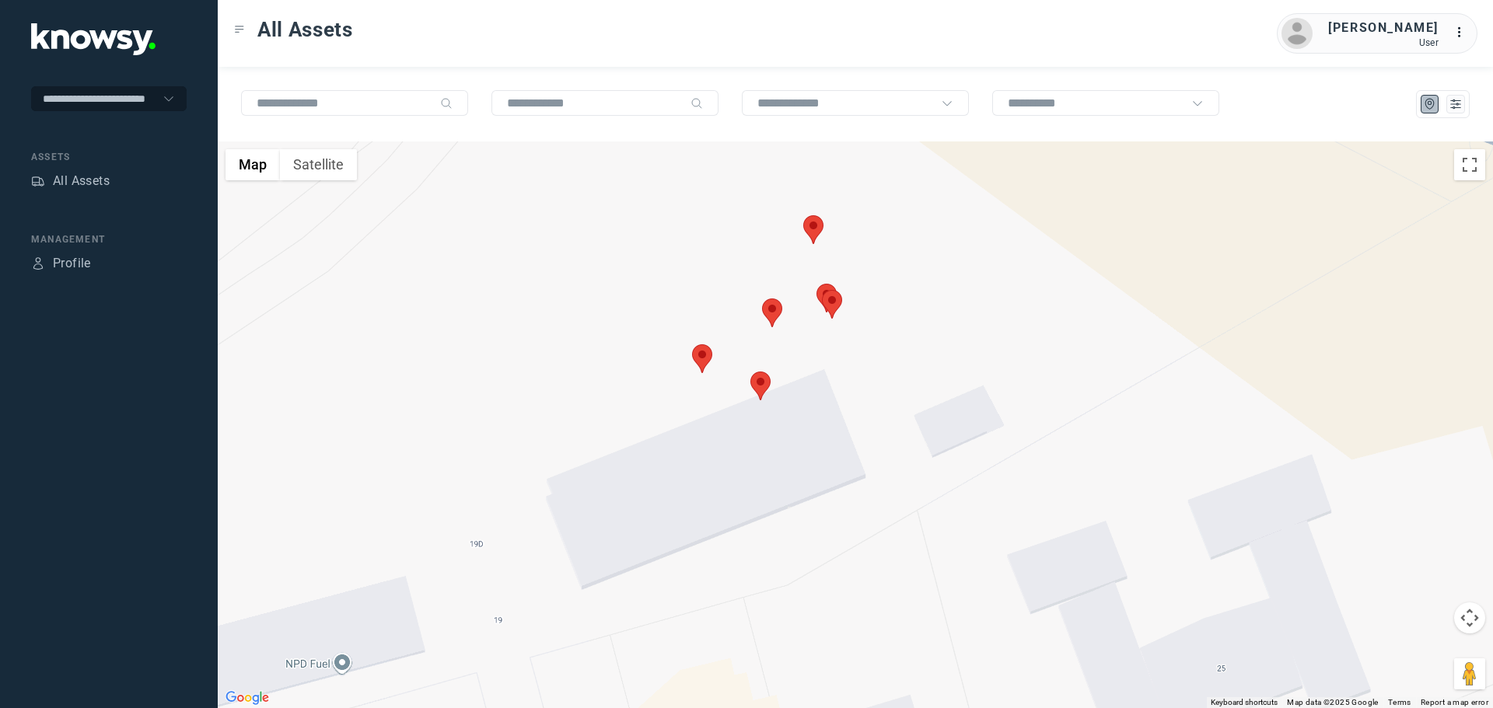
click at [692, 344] on area at bounding box center [692, 344] width 0 height 0
click at [738, 265] on button "Close" at bounding box center [748, 271] width 37 height 37
click at [750, 372] on area at bounding box center [750, 372] width 0 height 0
click at [803, 293] on button "Close" at bounding box center [806, 298] width 37 height 37
click at [762, 299] on area at bounding box center [762, 299] width 0 height 0
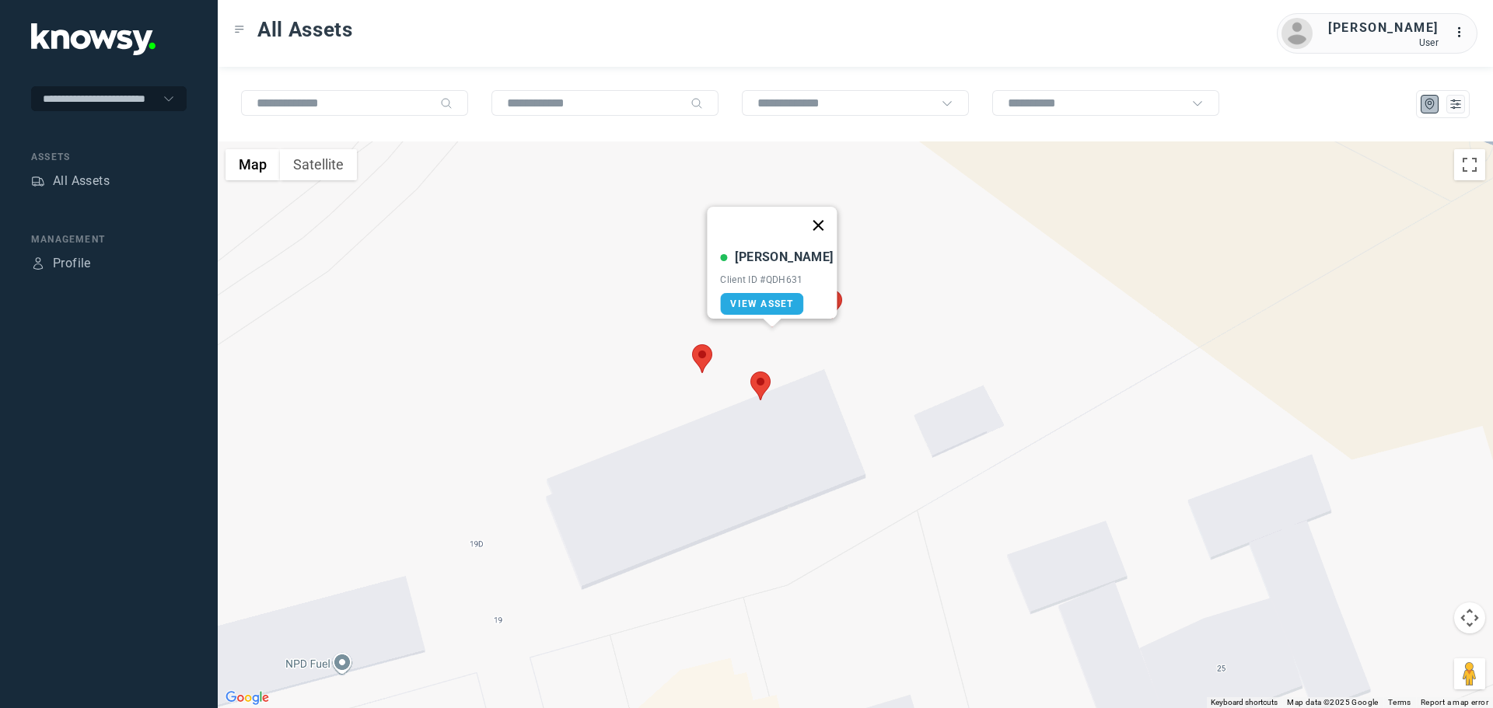
click at [815, 218] on button "Close" at bounding box center [818, 225] width 37 height 37
click at [822, 290] on area at bounding box center [822, 290] width 0 height 0
drag, startPoint x: 875, startPoint y: 205, endPoint x: 869, endPoint y: 213, distance: 10.0
click at [875, 205] on button "Close" at bounding box center [893, 216] width 37 height 37
click at [816, 284] on area at bounding box center [816, 284] width 0 height 0
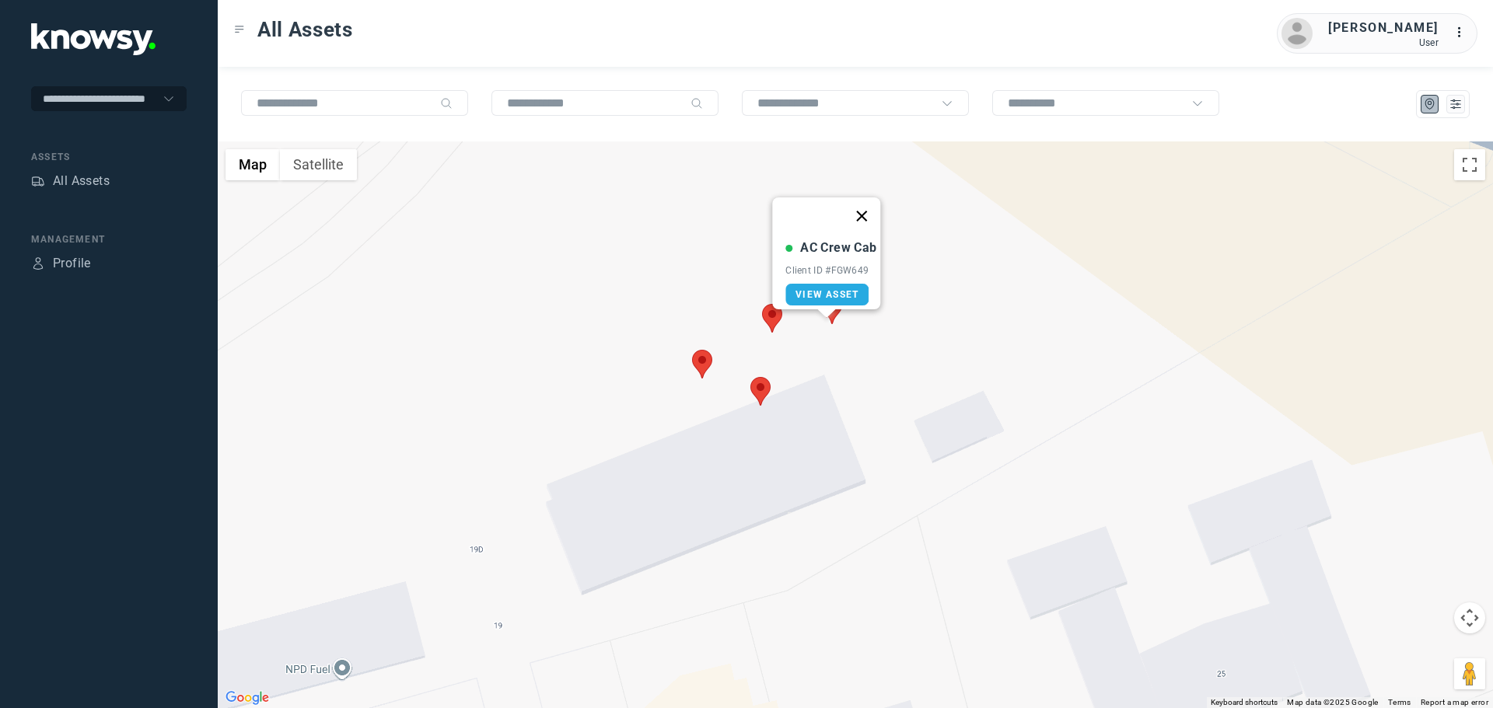
click at [867, 210] on button "Close" at bounding box center [861, 215] width 37 height 37
click at [802, 243] on div "To navigate, press the arrow keys." at bounding box center [855, 424] width 1275 height 567
click at [803, 221] on area at bounding box center [803, 221] width 0 height 0
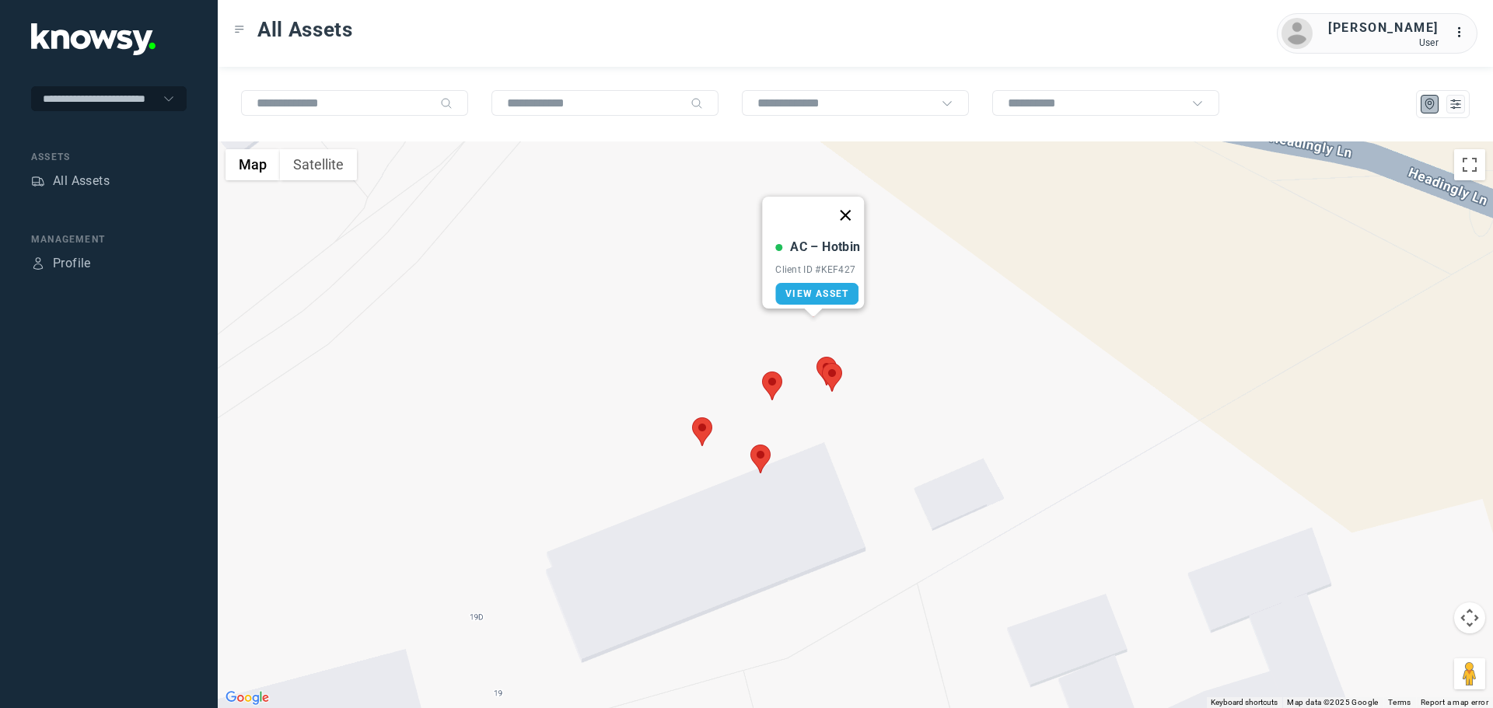
click at [856, 203] on button "Close" at bounding box center [845, 215] width 37 height 37
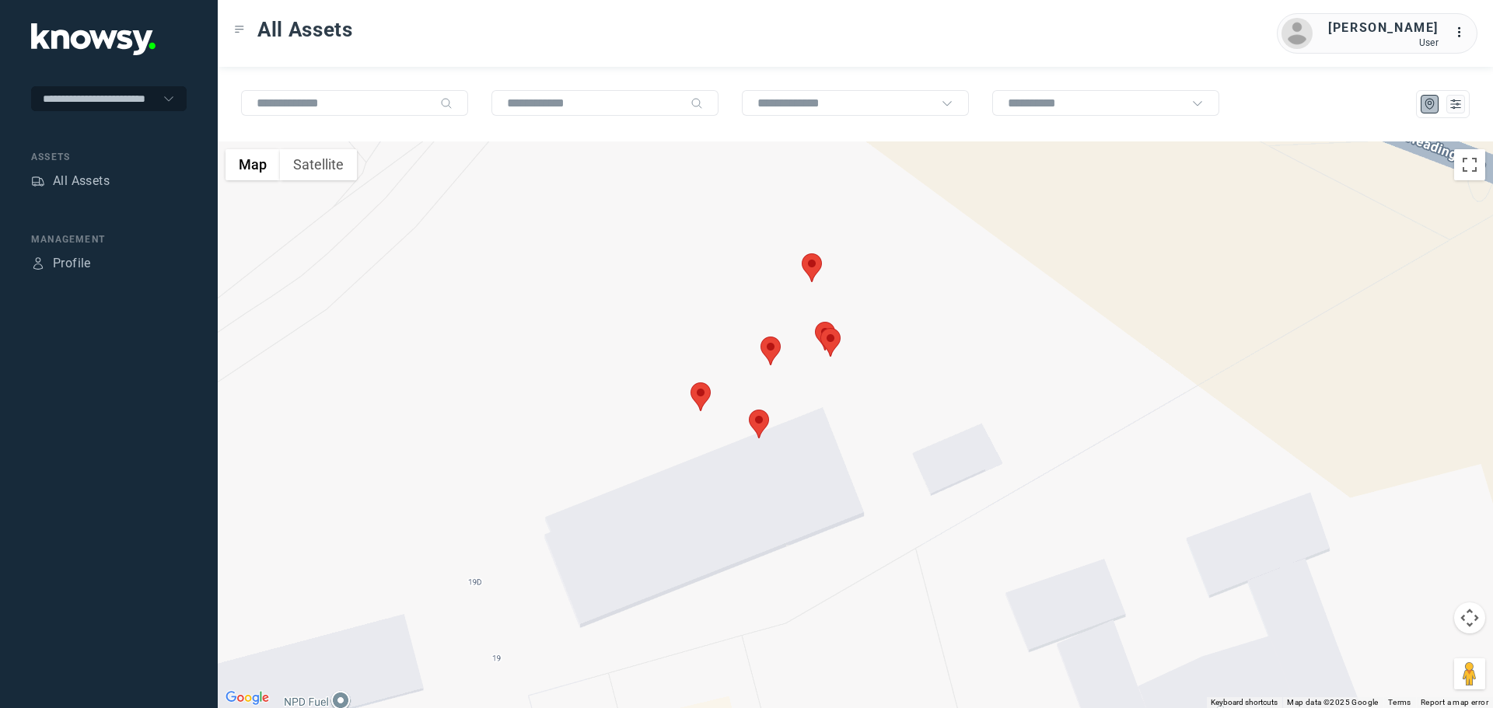
drag, startPoint x: 865, startPoint y: 506, endPoint x: 864, endPoint y: 385, distance: 121.3
click at [864, 385] on div "To navigate, press the arrow keys." at bounding box center [855, 424] width 1275 height 567
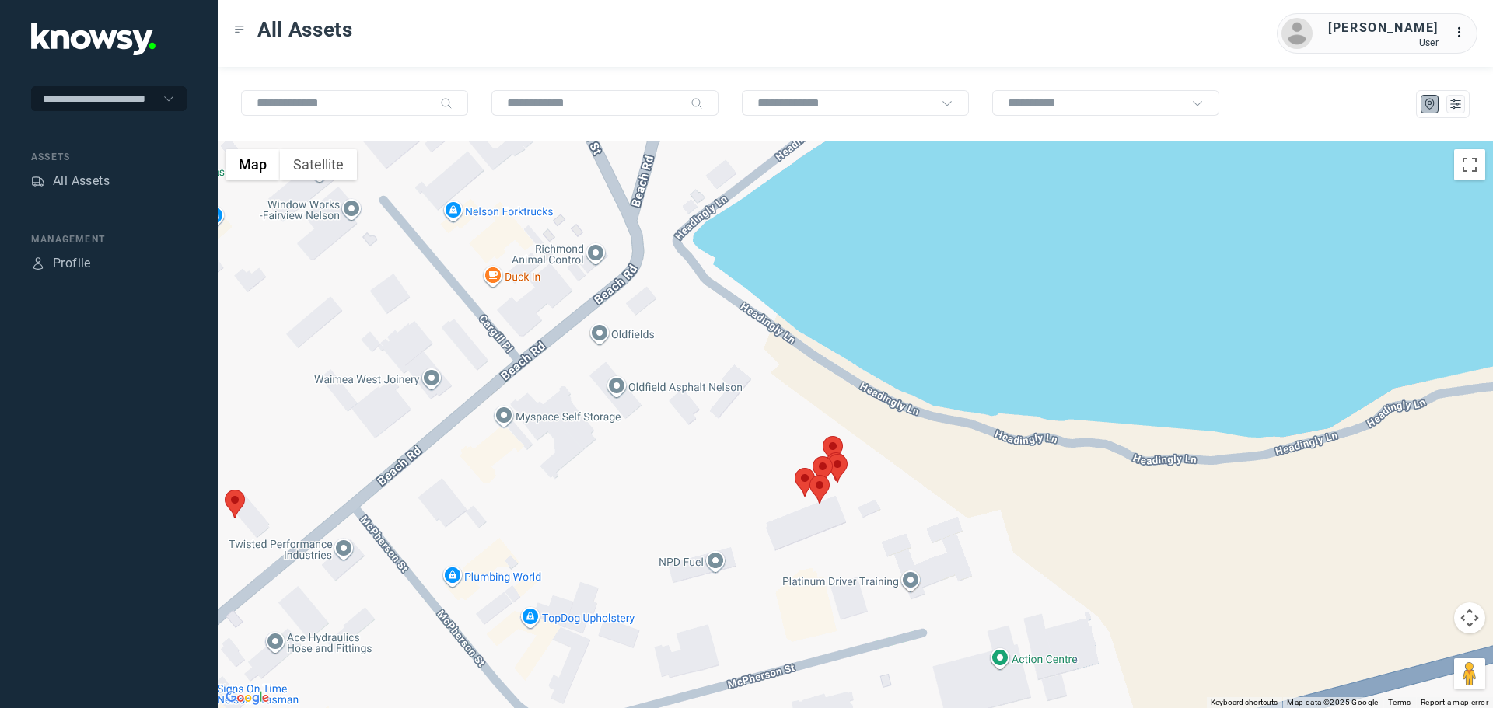
drag, startPoint x: 815, startPoint y: 621, endPoint x: 782, endPoint y: 358, distance: 265.6
click at [782, 358] on div at bounding box center [855, 424] width 1275 height 567
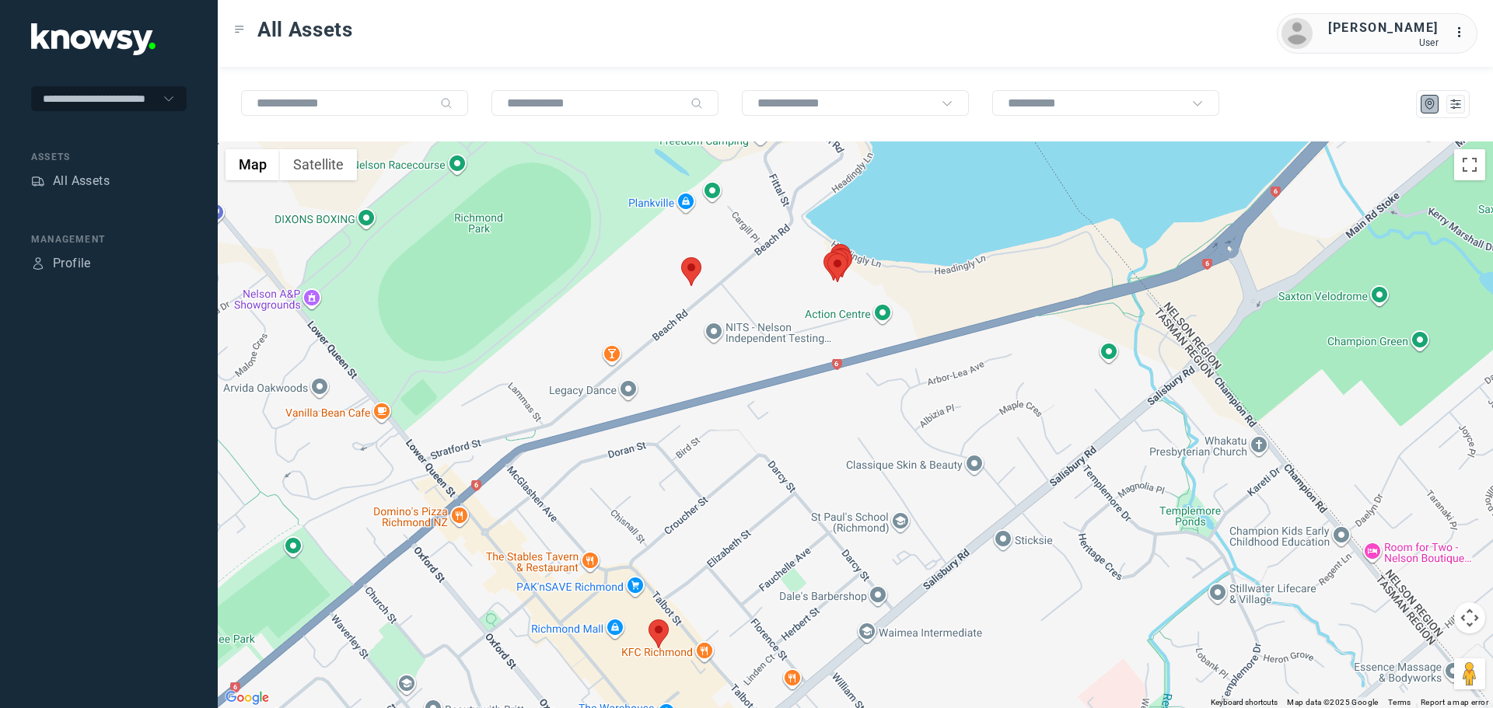
drag, startPoint x: 596, startPoint y: 537, endPoint x: 689, endPoint y: 449, distance: 127.6
click at [689, 449] on div at bounding box center [855, 424] width 1275 height 567
click at [681, 257] on area at bounding box center [681, 257] width 0 height 0
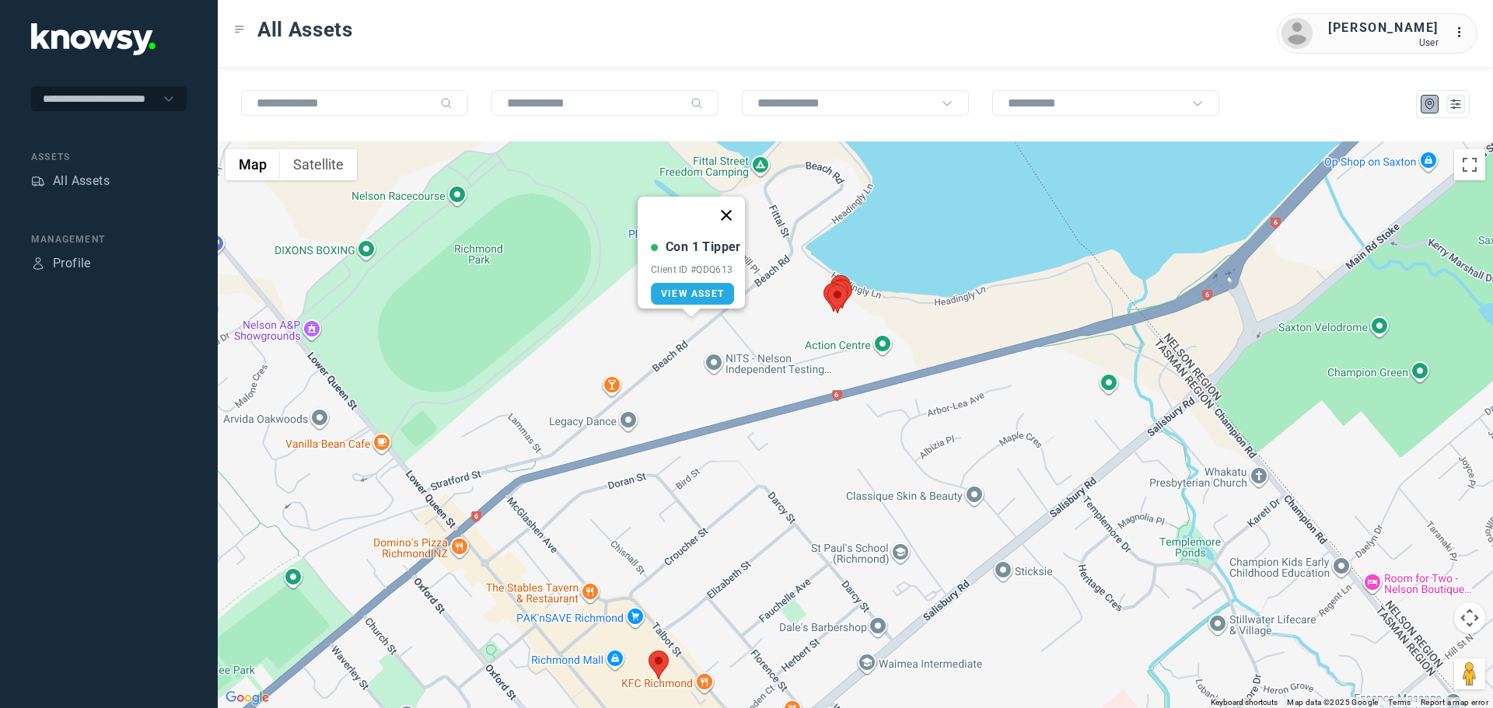
click at [733, 207] on button "Close" at bounding box center [725, 215] width 37 height 37
